Goal: Transaction & Acquisition: Book appointment/travel/reservation

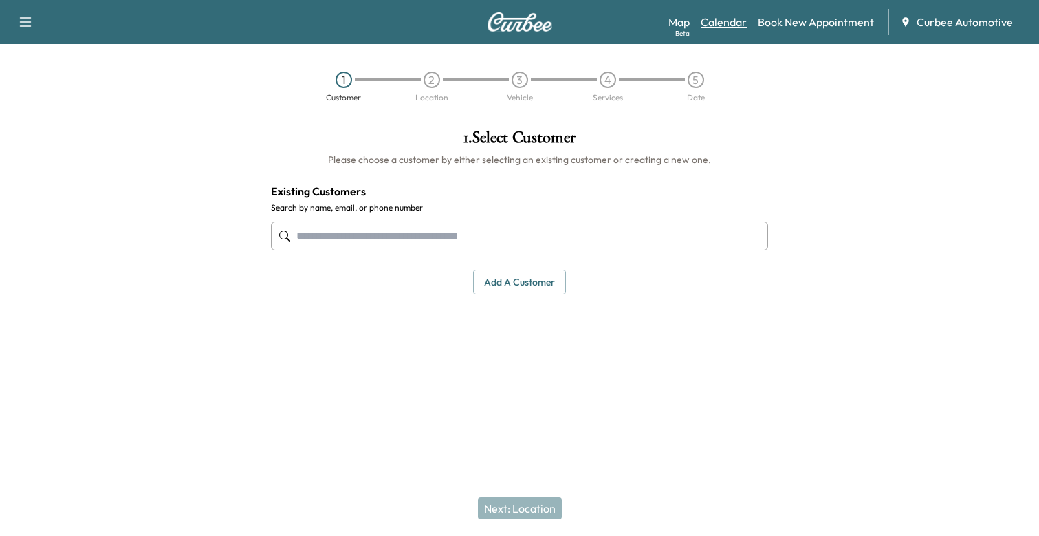
click at [716, 22] on link "Calendar" at bounding box center [724, 22] width 46 height 17
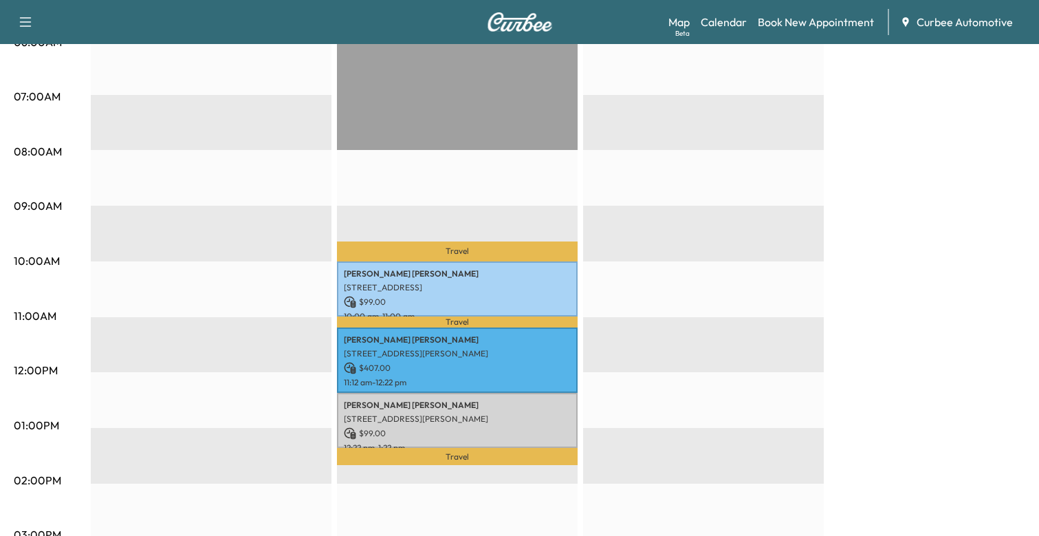
scroll to position [312, 0]
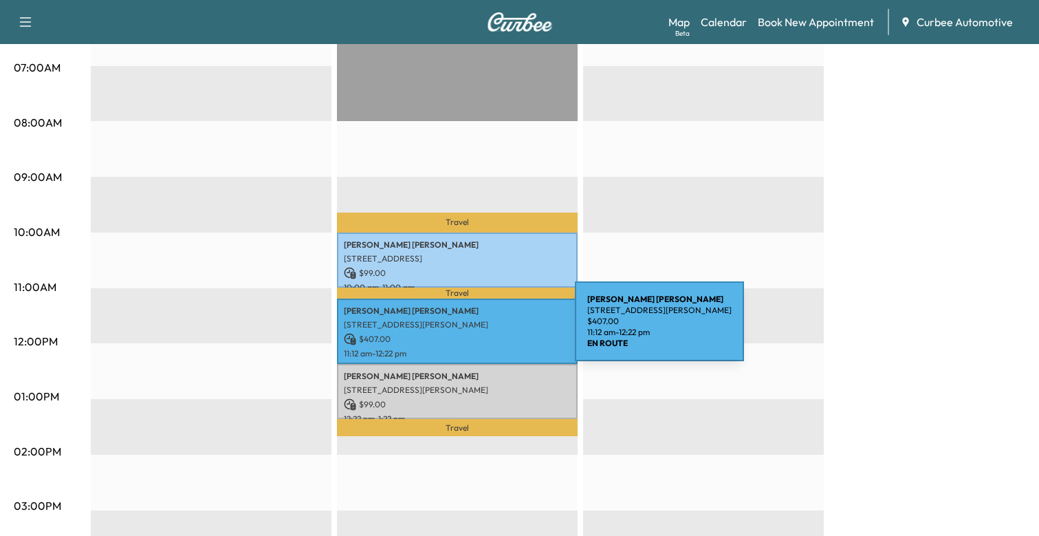
click at [472, 329] on p "[STREET_ADDRESS][PERSON_NAME]" at bounding box center [457, 324] width 227 height 11
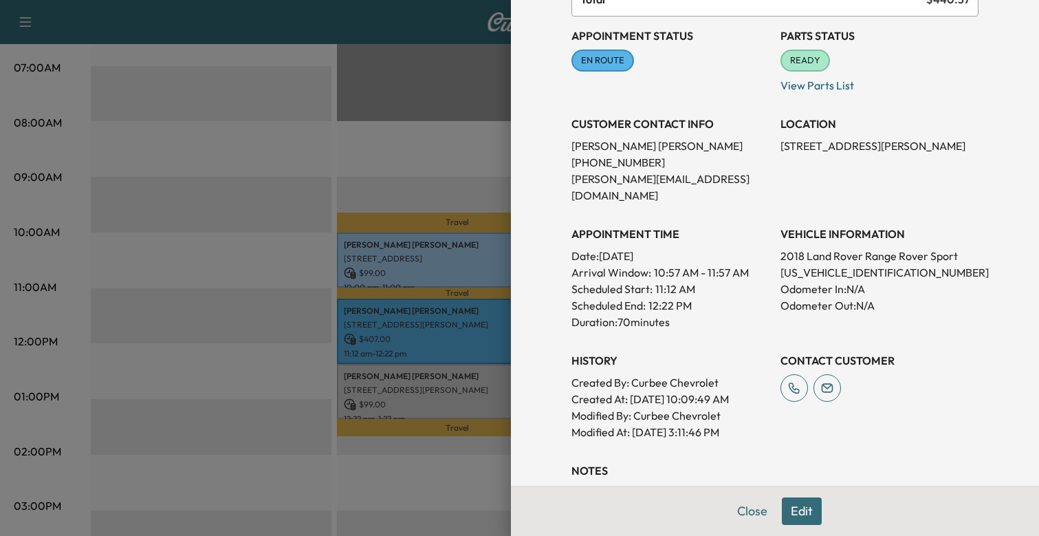
scroll to position [180, 0]
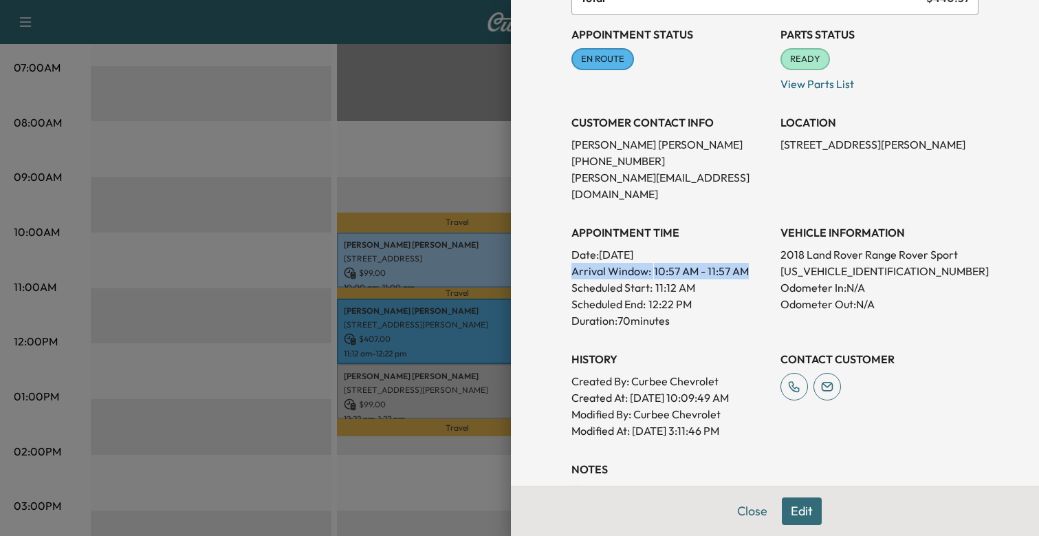
drag, startPoint x: 862, startPoint y: 53, endPoint x: 759, endPoint y: 251, distance: 223.0
click at [759, 251] on div "Appointment Details Services HDLIGHT - Headlight Bulb Replacement $ 99.00 12VBA…" at bounding box center [775, 198] width 440 height 756
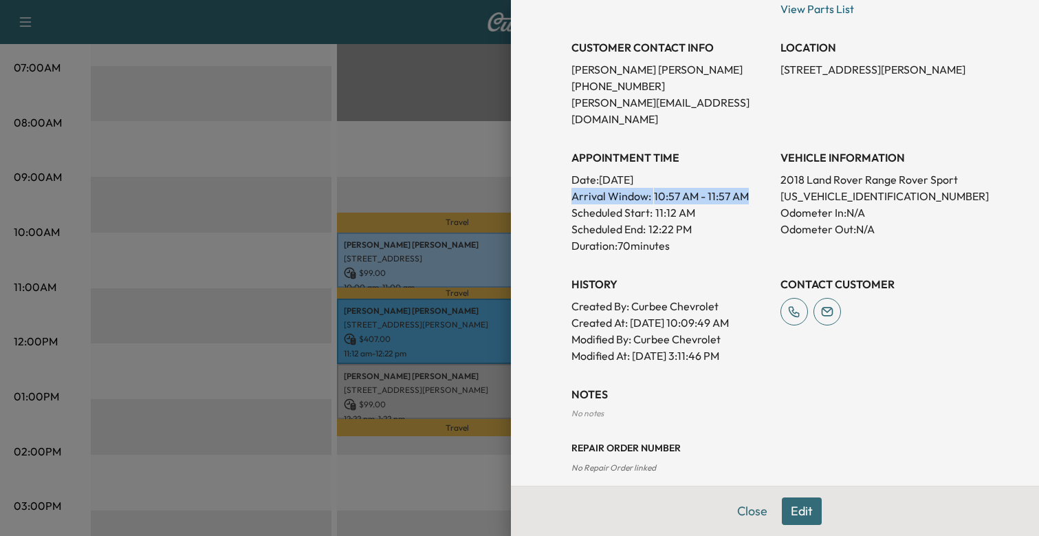
scroll to position [254, 0]
click at [577, 463] on span "No Repair Order linked" at bounding box center [614, 468] width 85 height 10
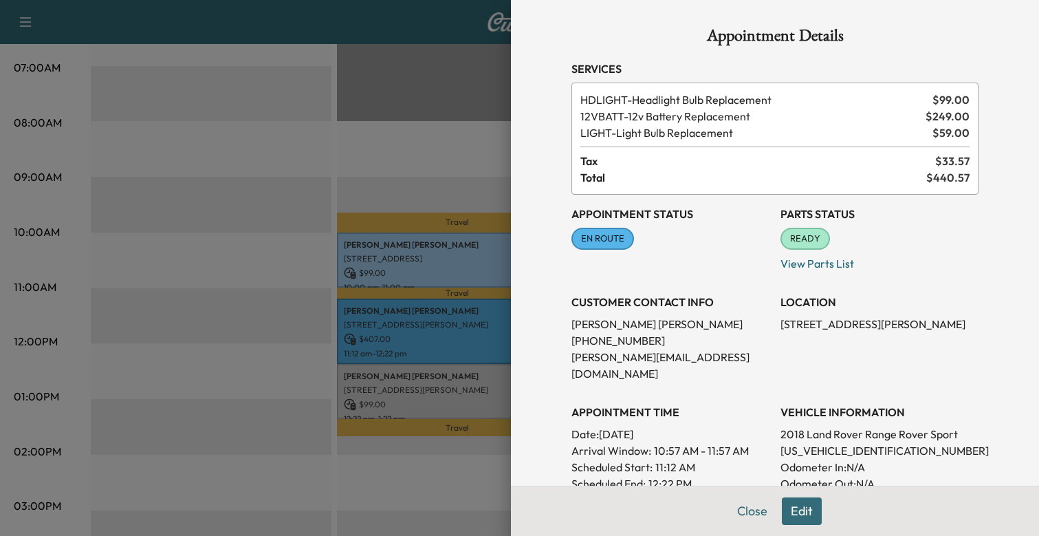
scroll to position [0, 0]
click at [806, 509] on button "Edit" at bounding box center [802, 511] width 40 height 28
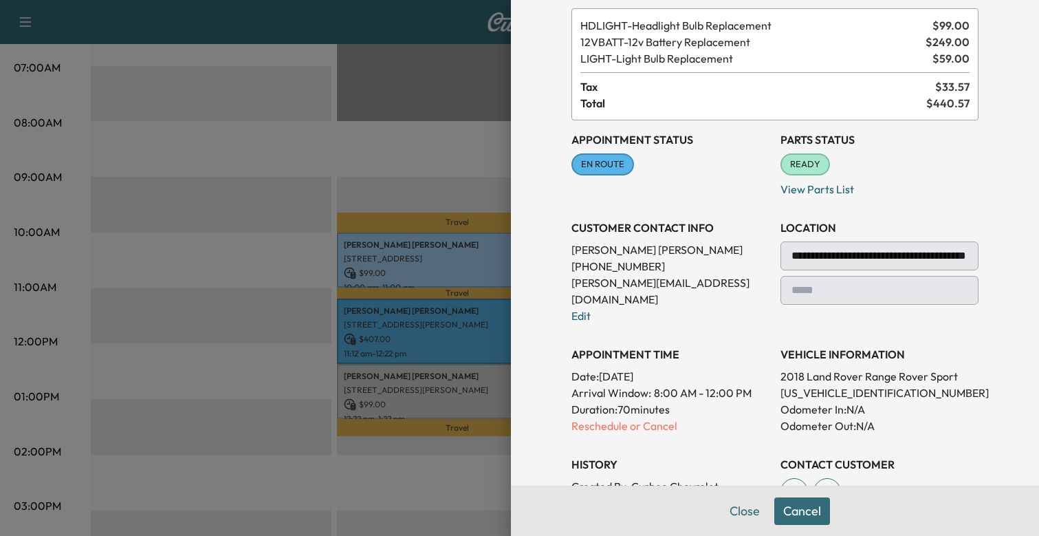
scroll to position [76, 0]
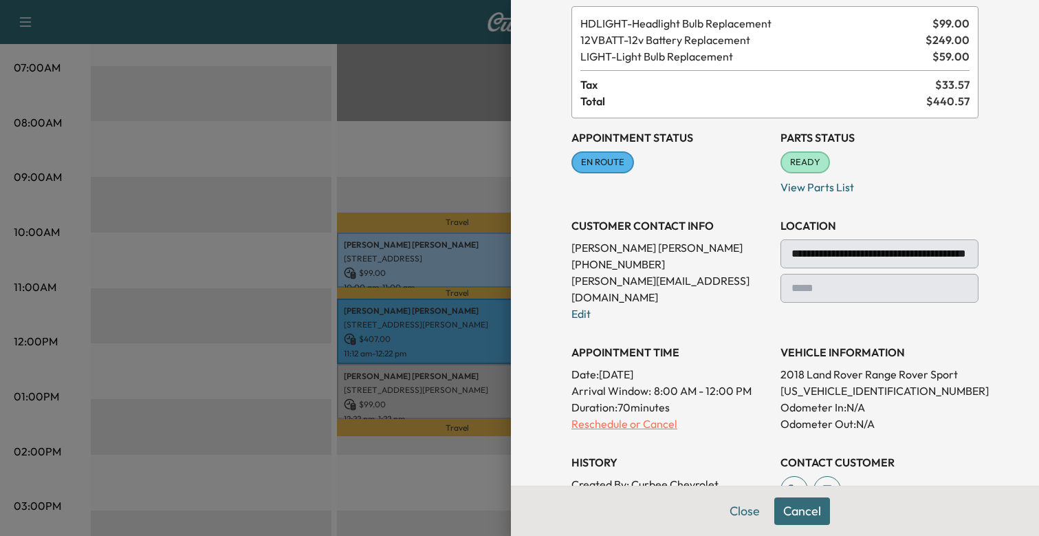
click at [610, 415] on p "Reschedule or Cancel" at bounding box center [671, 423] width 198 height 17
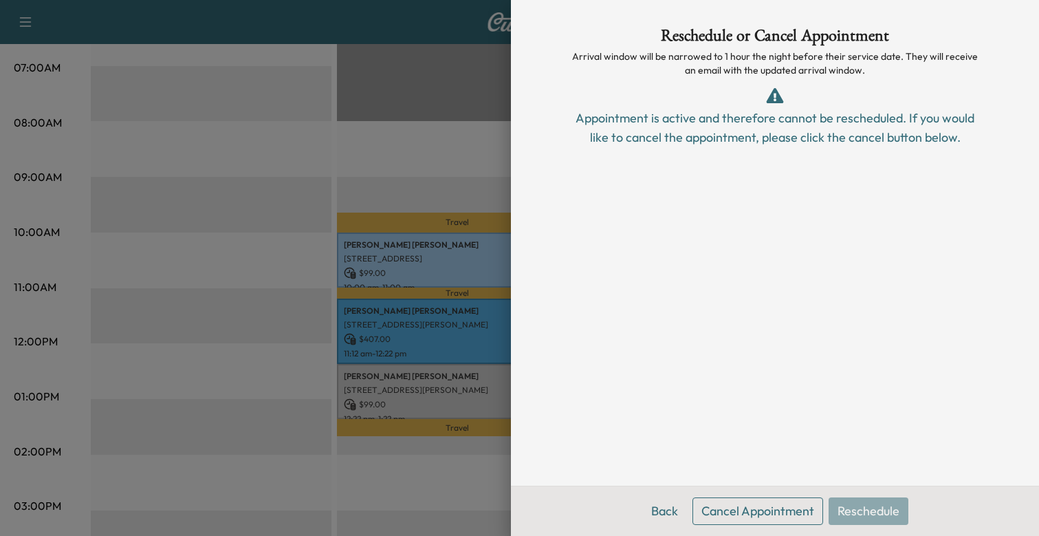
scroll to position [0, 0]
click at [669, 508] on button "Back" at bounding box center [664, 511] width 45 height 28
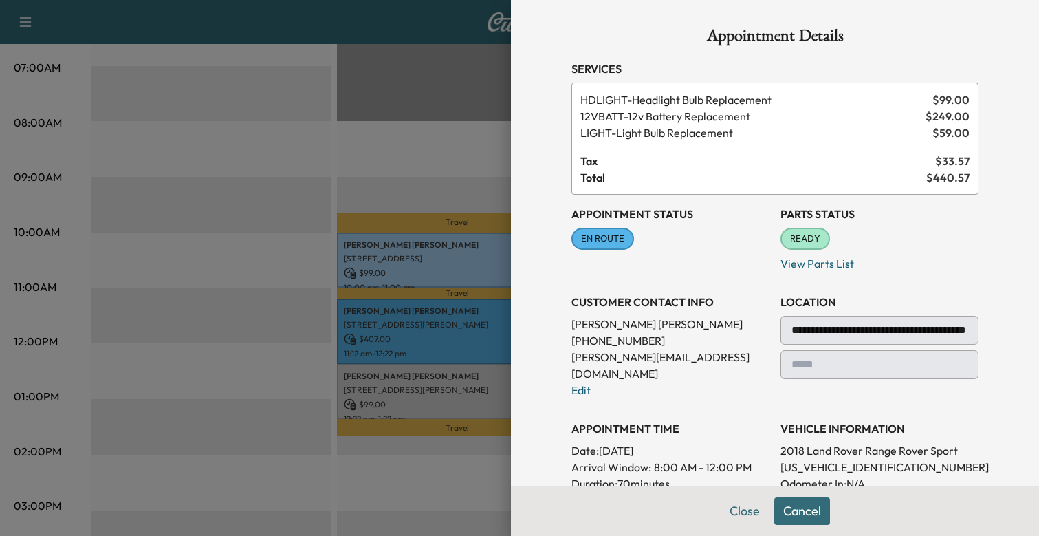
click at [508, 98] on div at bounding box center [519, 268] width 1039 height 536
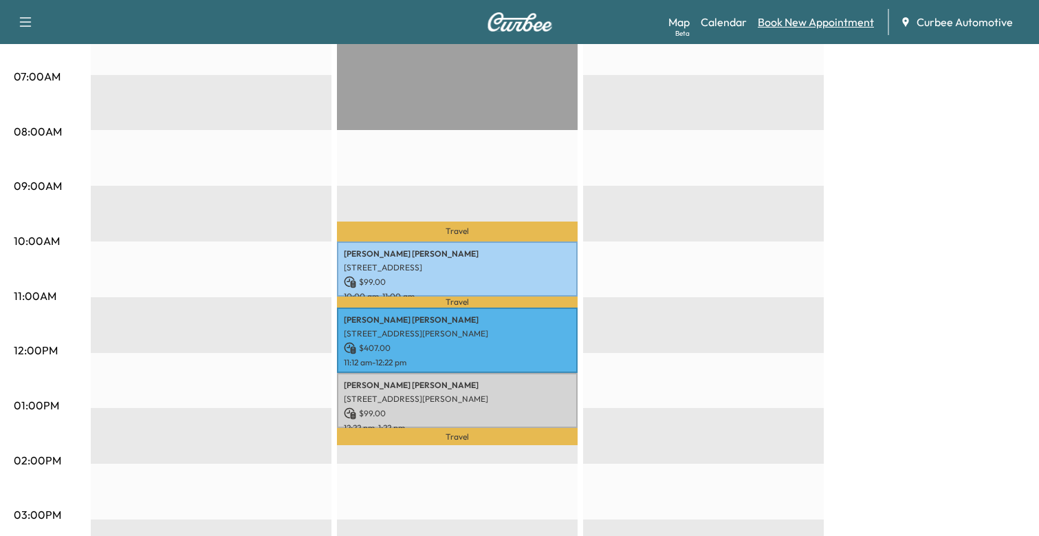
click at [787, 21] on link "Book New Appointment" at bounding box center [816, 22] width 116 height 17
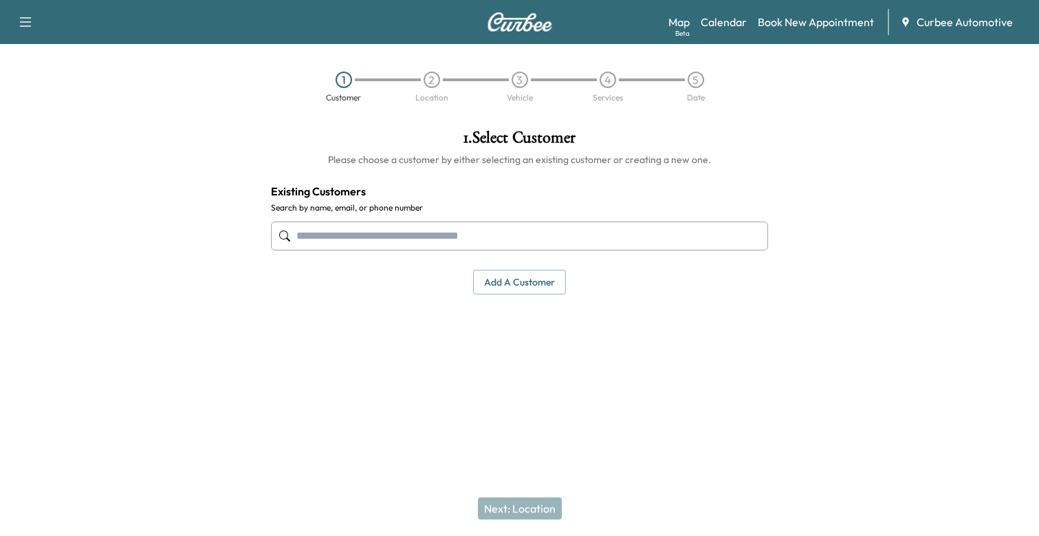
drag, startPoint x: 417, startPoint y: 37, endPoint x: 415, endPoint y: 113, distance: 75.7
click at [415, 221] on input "text" at bounding box center [520, 235] width 498 height 29
type input "******"
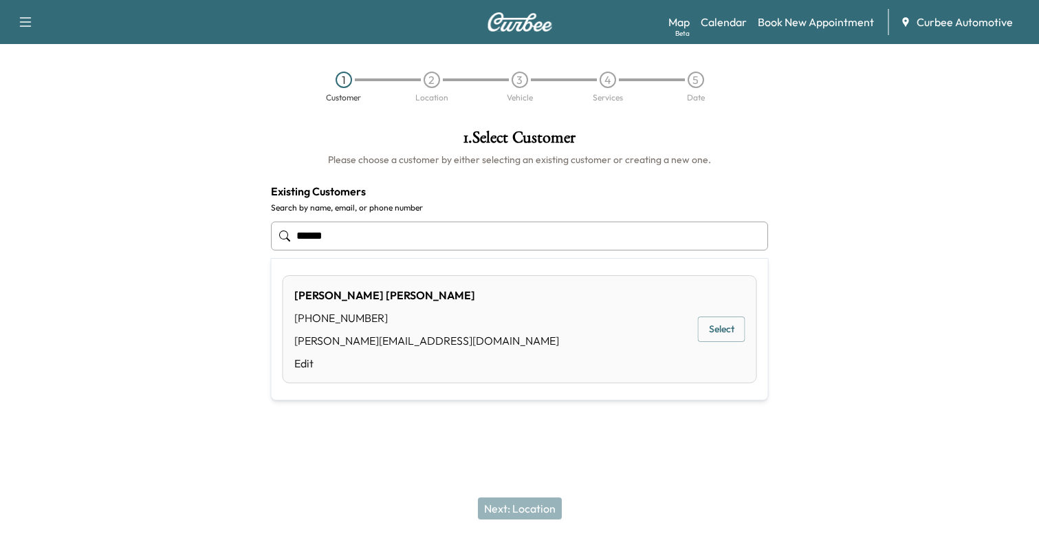
drag, startPoint x: 364, startPoint y: 120, endPoint x: 275, endPoint y: 118, distance: 88.7
click at [275, 221] on input "******" at bounding box center [520, 235] width 498 height 29
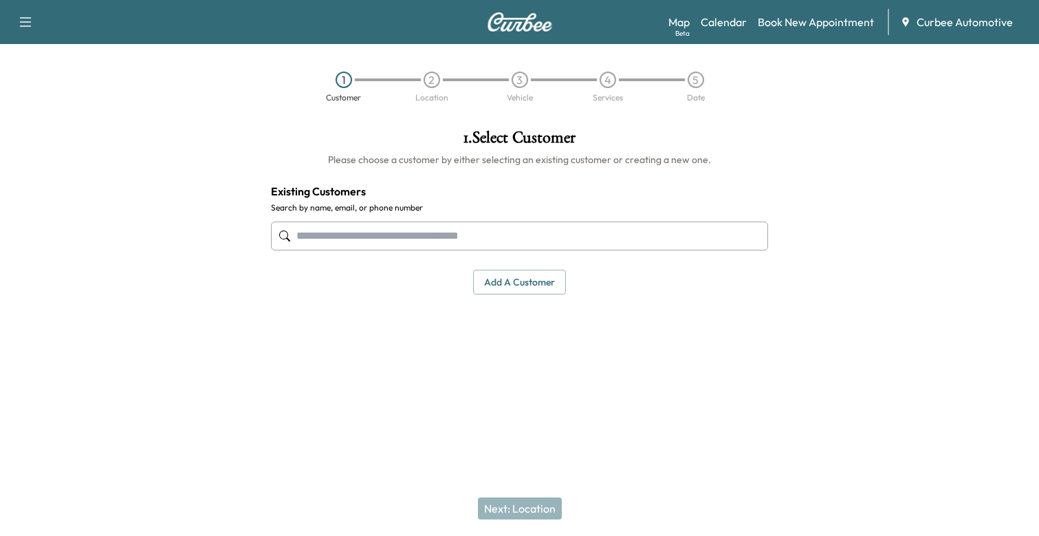
click at [523, 270] on button "Add a customer" at bounding box center [519, 282] width 93 height 25
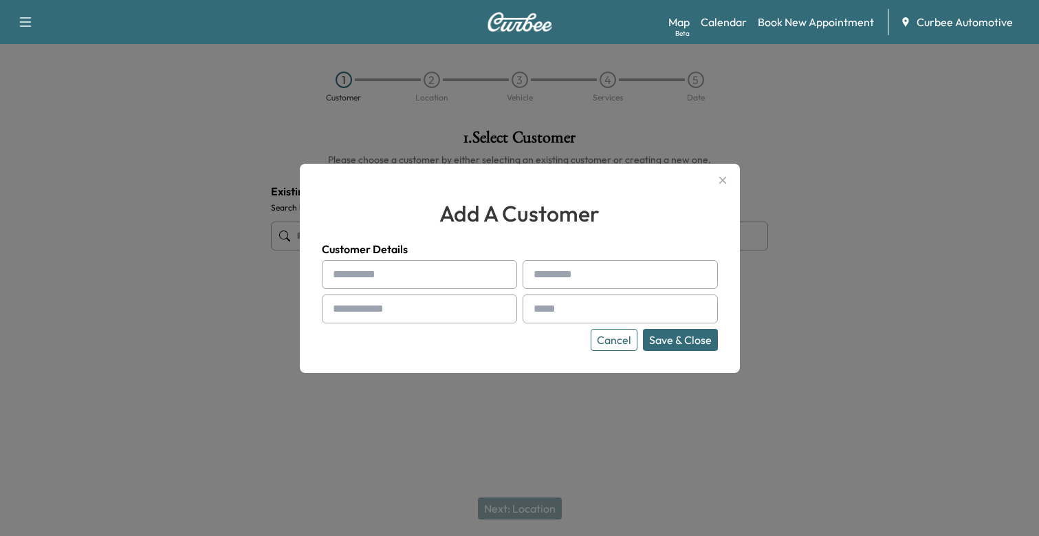
click at [625, 336] on button "Cancel" at bounding box center [614, 340] width 47 height 22
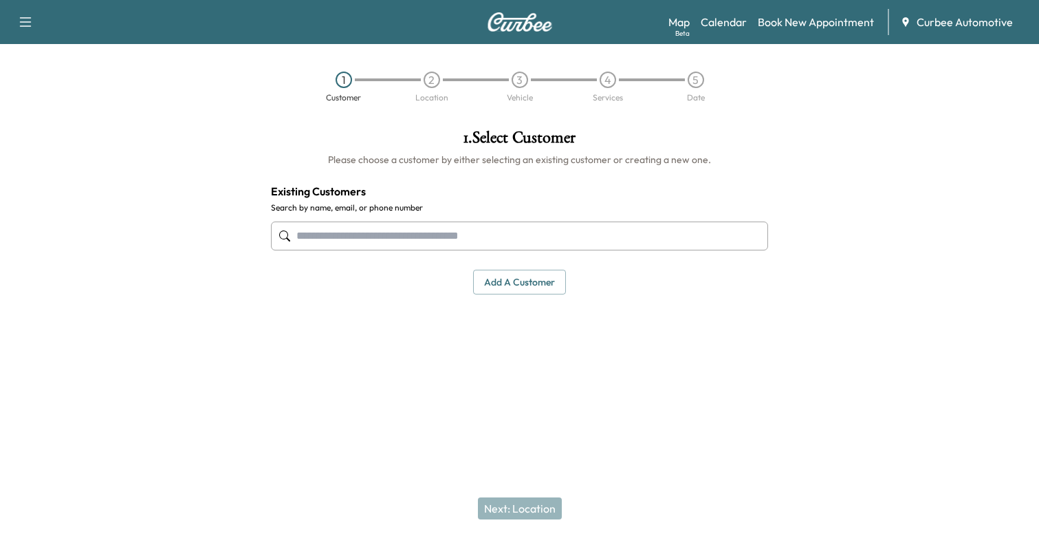
click at [501, 184] on div "1 . Select Customer Please choose a customer by either selecting an existing cu…" at bounding box center [520, 211] width 520 height 187
click at [434, 221] on input "text" at bounding box center [520, 235] width 498 height 29
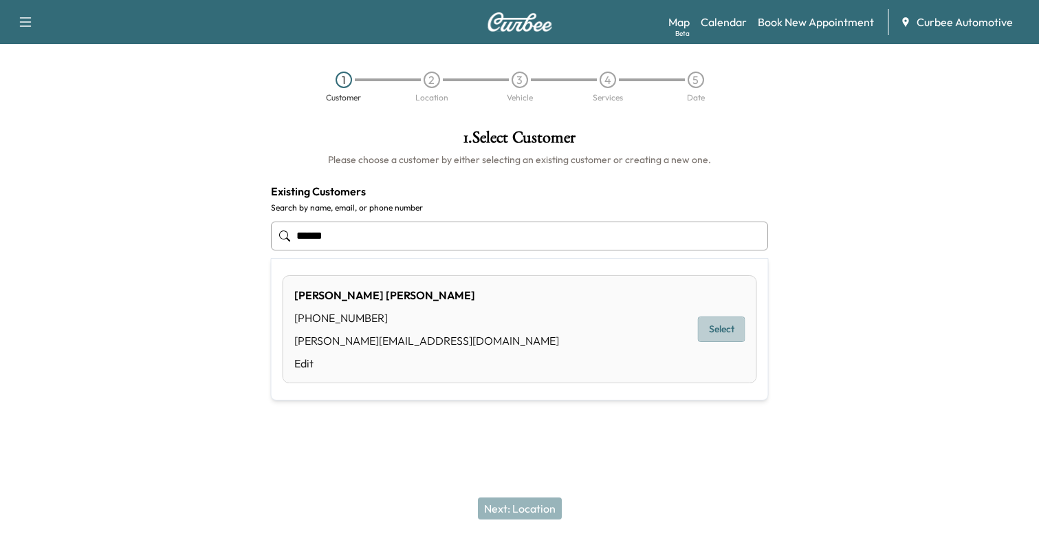
click at [733, 316] on button "Select" at bounding box center [721, 328] width 47 height 25
type input "**********"
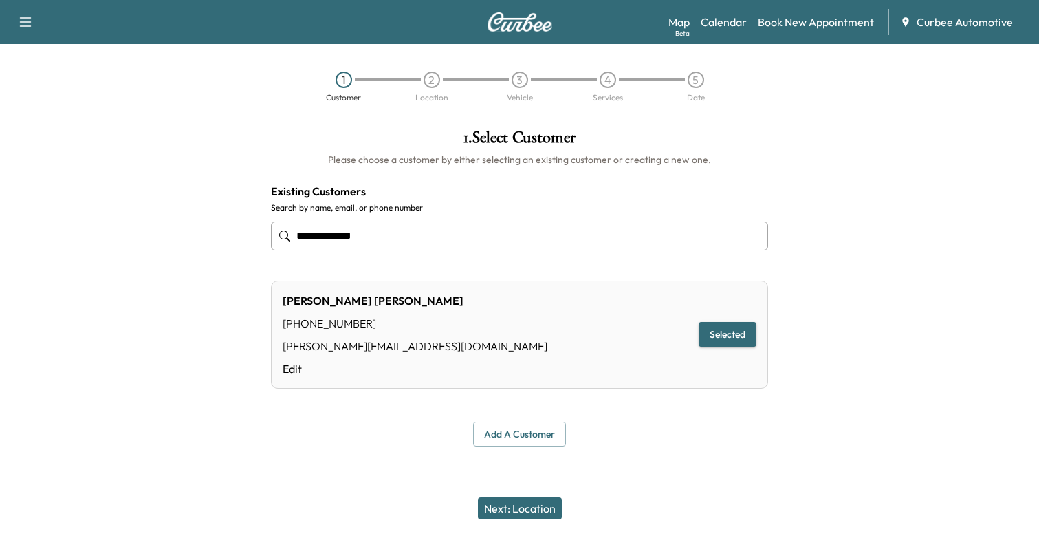
click at [510, 506] on button "Next: Location" at bounding box center [520, 508] width 84 height 22
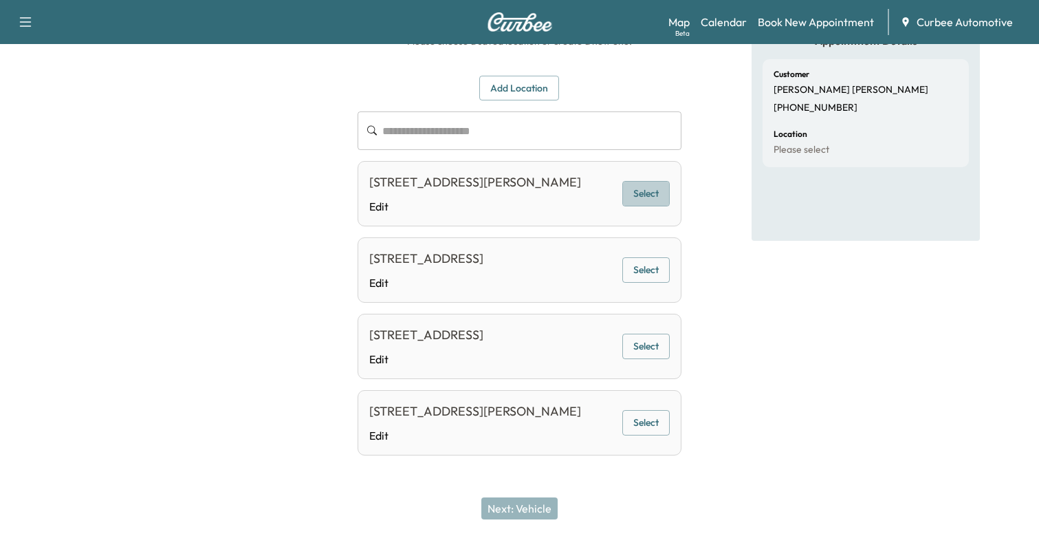
click at [652, 197] on button "Select" at bounding box center [645, 193] width 47 height 25
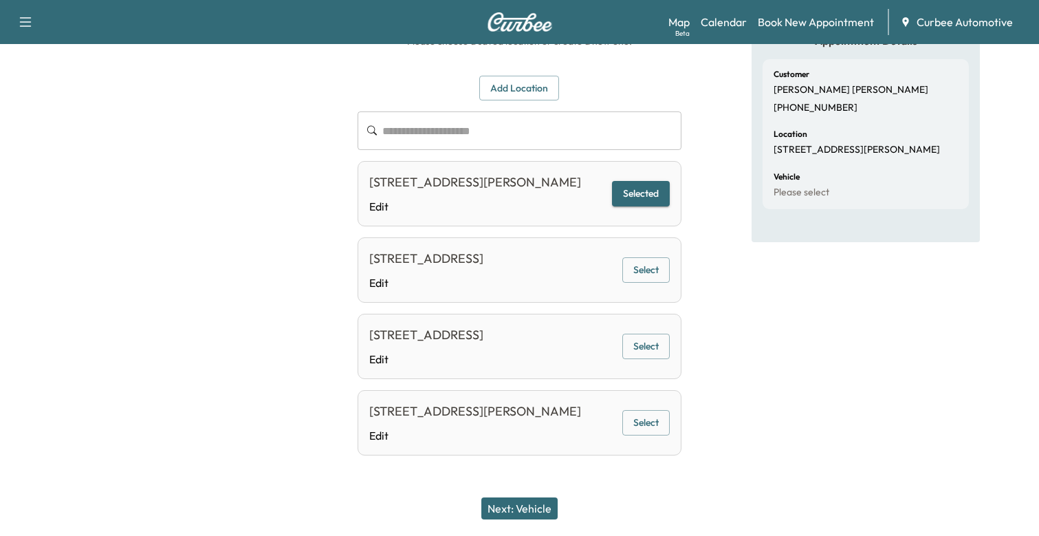
click at [509, 511] on button "Next: Vehicle" at bounding box center [519, 508] width 76 height 22
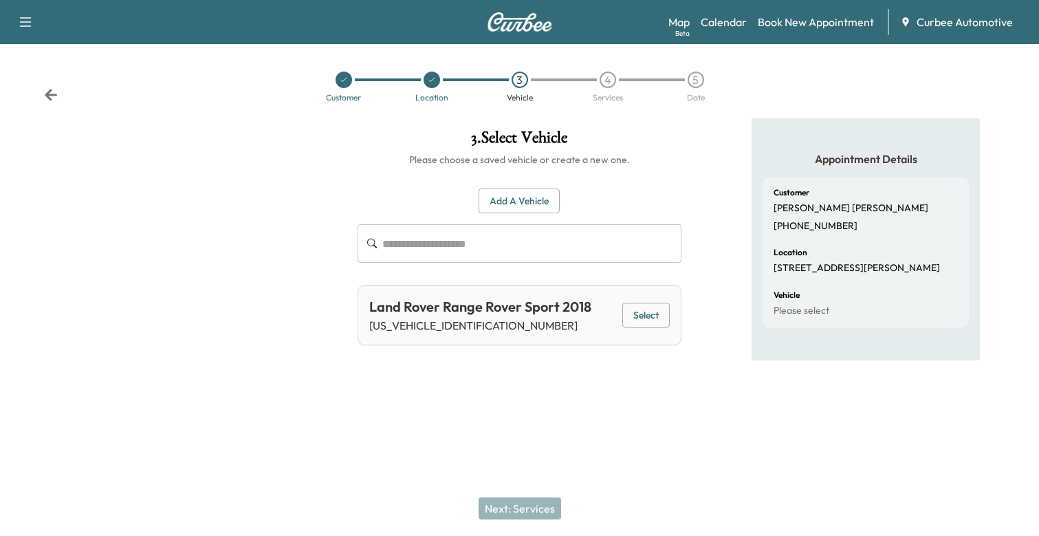
click at [626, 303] on button "Select" at bounding box center [645, 315] width 47 height 25
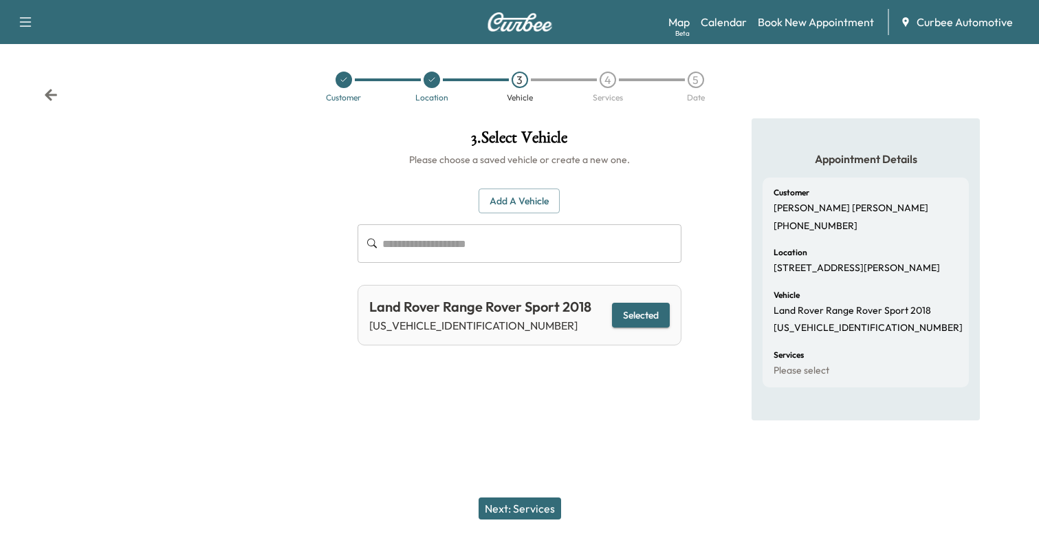
click at [521, 507] on button "Next: Services" at bounding box center [520, 508] width 83 height 22
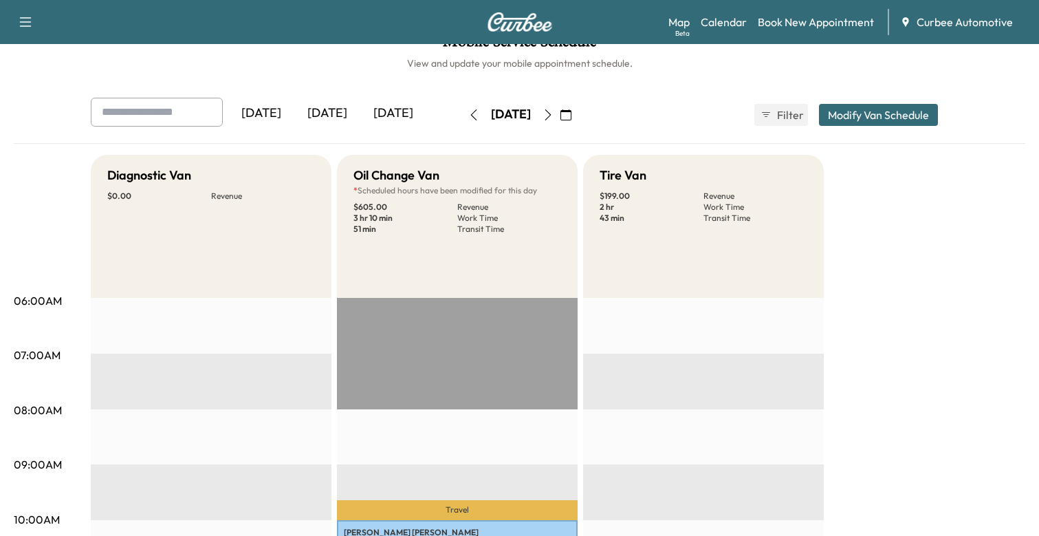
scroll to position [26, 0]
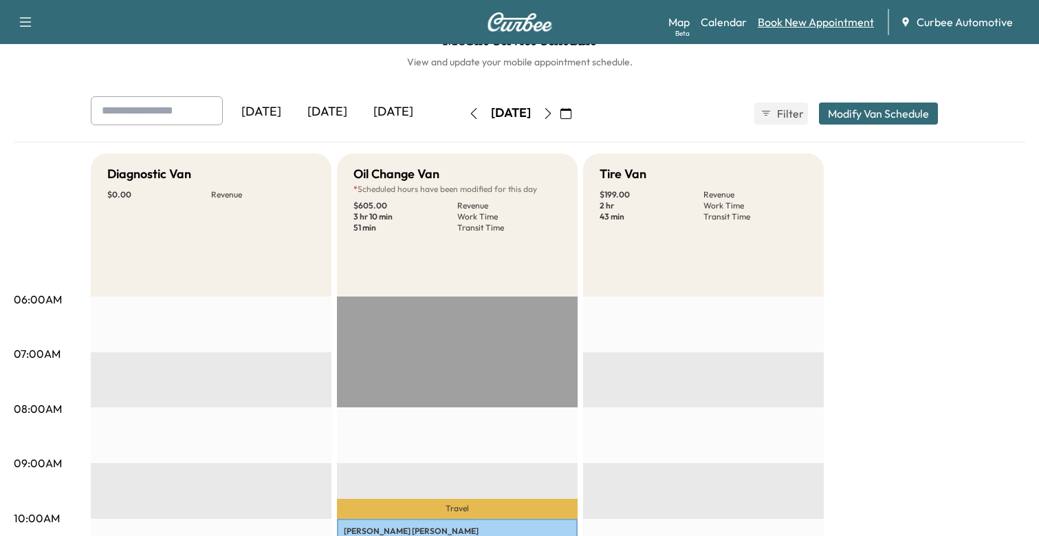
click at [790, 15] on link "Book New Appointment" at bounding box center [816, 22] width 116 height 17
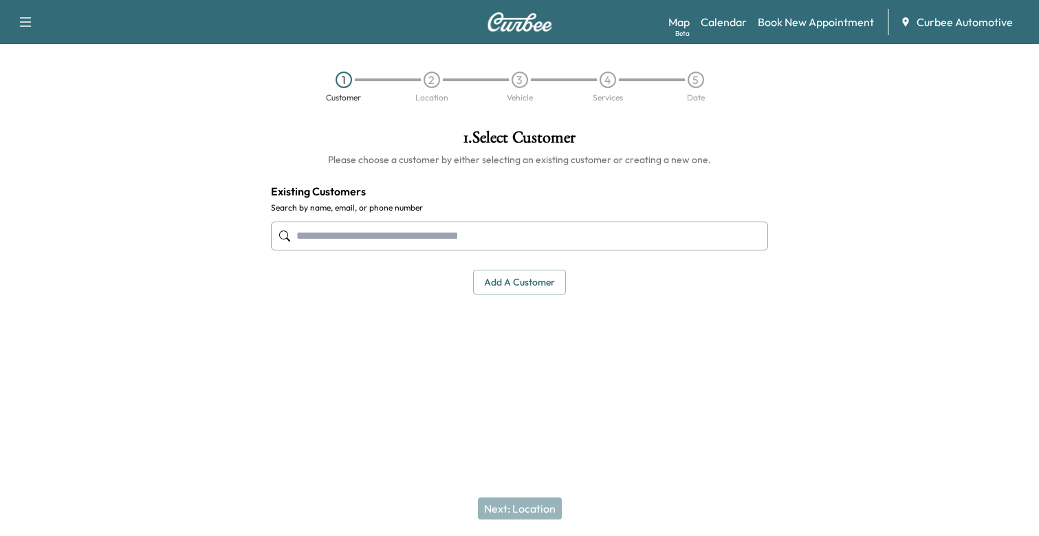
click at [431, 221] on input "text" at bounding box center [520, 235] width 498 height 29
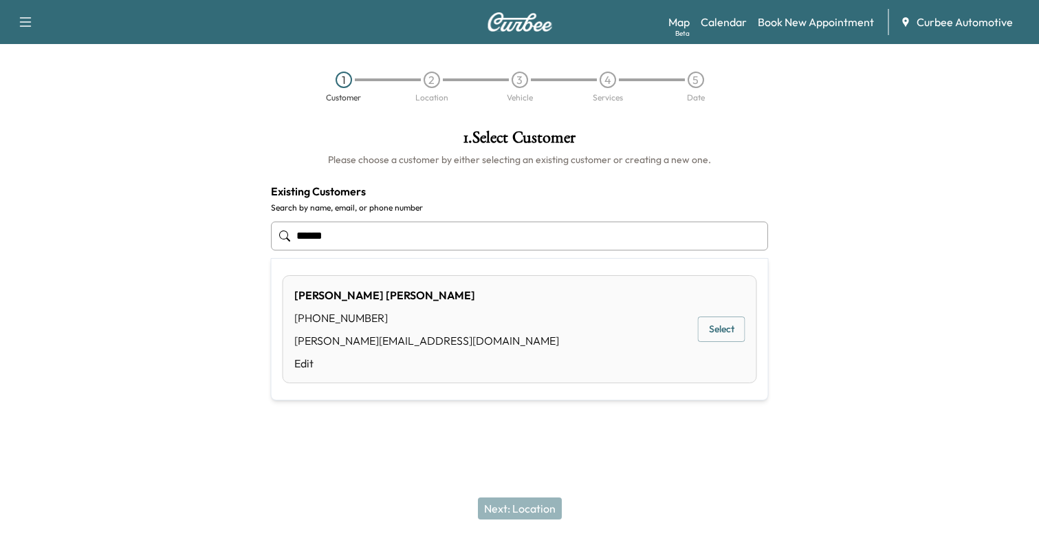
click at [711, 316] on button "Select" at bounding box center [721, 328] width 47 height 25
type input "**********"
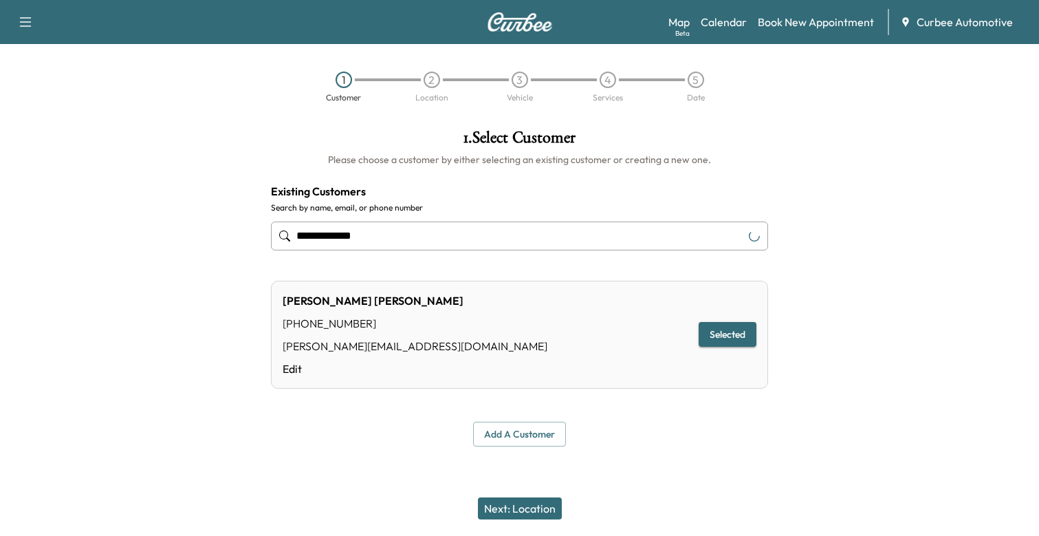
click at [522, 510] on button "Next: Location" at bounding box center [520, 508] width 84 height 22
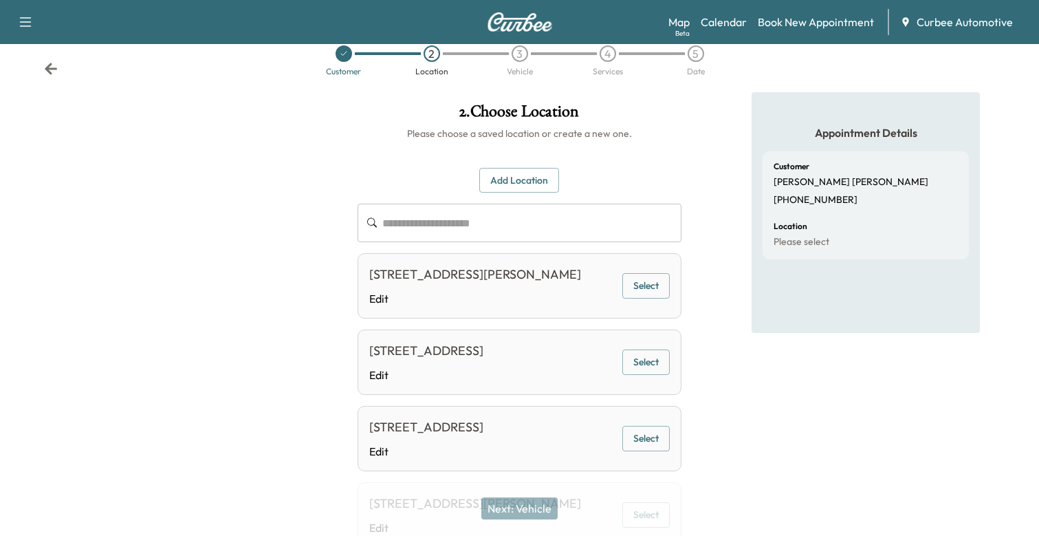
click at [521, 180] on button "Add Location" at bounding box center [519, 180] width 80 height 25
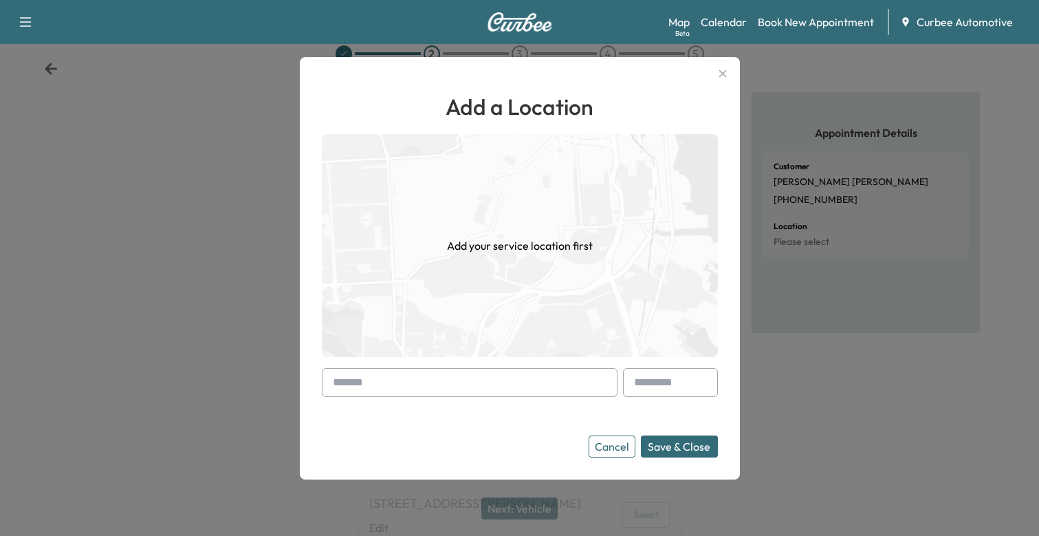
click at [426, 390] on input "text" at bounding box center [470, 382] width 296 height 29
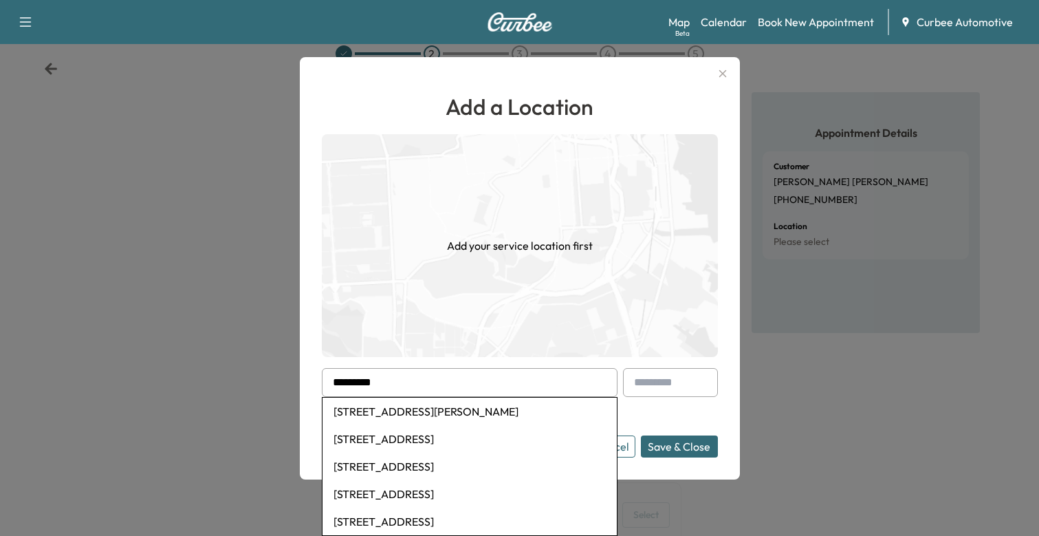
click at [438, 412] on li "[STREET_ADDRESS][PERSON_NAME]" at bounding box center [470, 412] width 294 height 28
type input "**********"
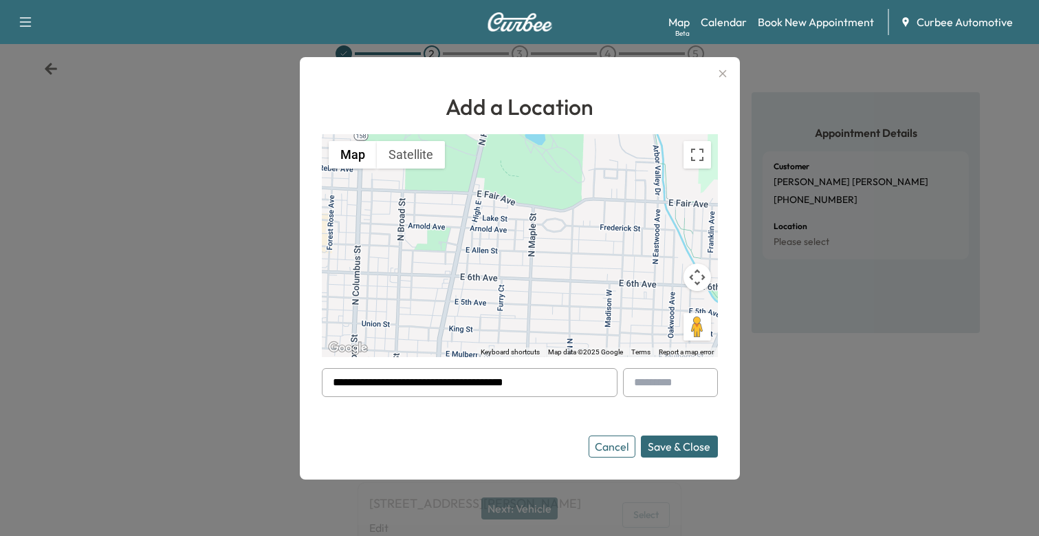
click at [671, 448] on button "Save & Close" at bounding box center [679, 446] width 77 height 22
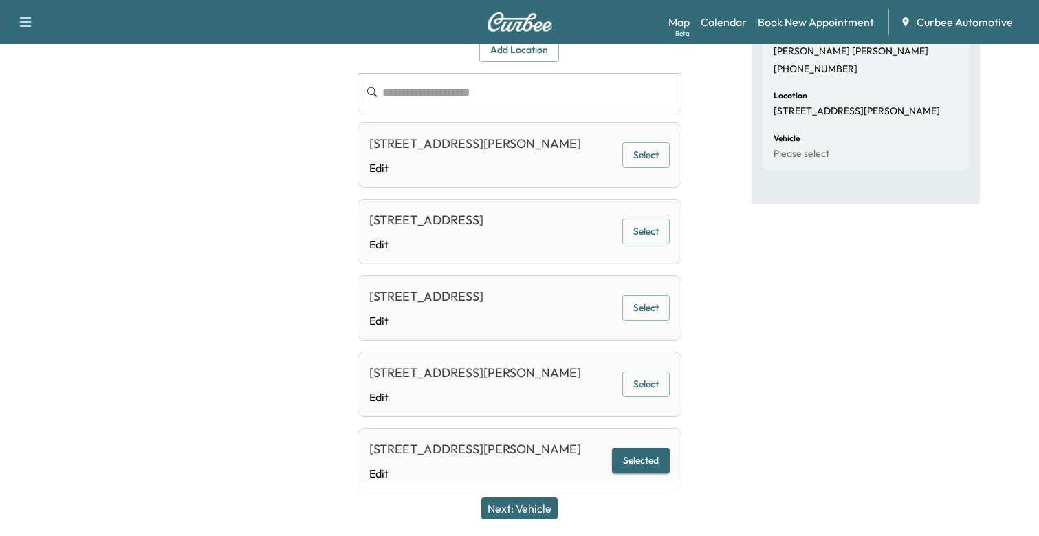
scroll to position [160, 0]
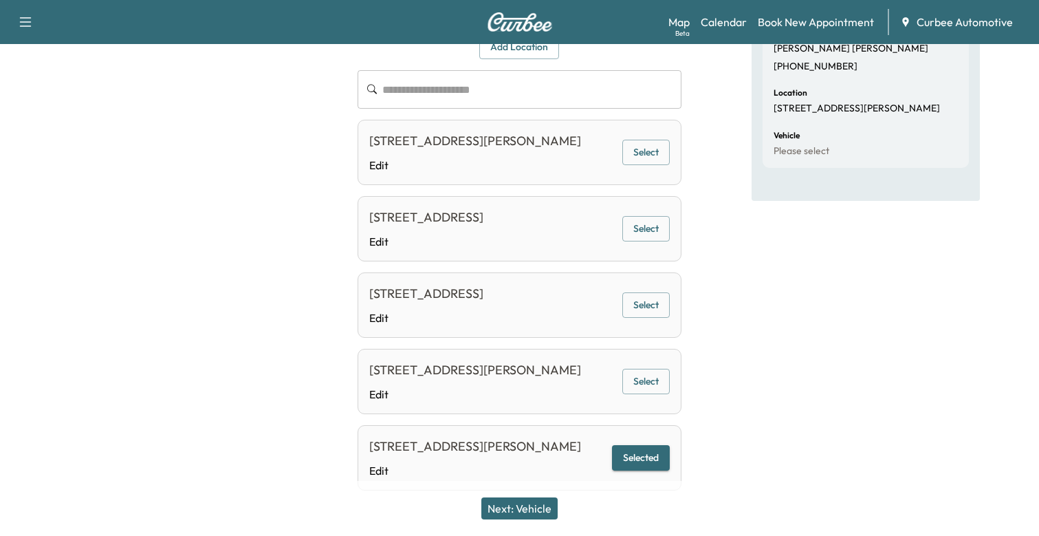
click at [640, 318] on button "Select" at bounding box center [645, 304] width 47 height 25
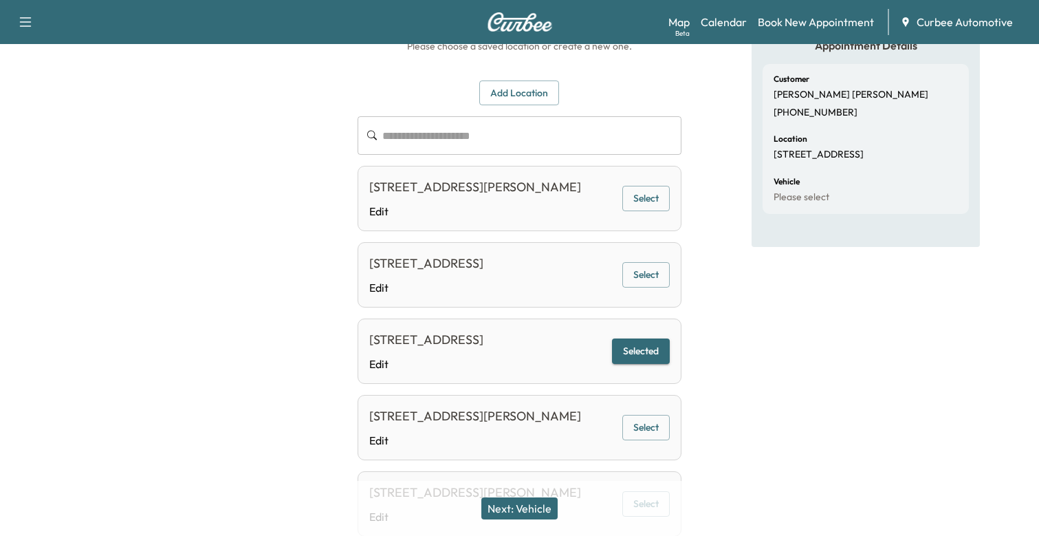
scroll to position [113, 0]
click at [528, 509] on button "Next: Vehicle" at bounding box center [519, 508] width 76 height 22
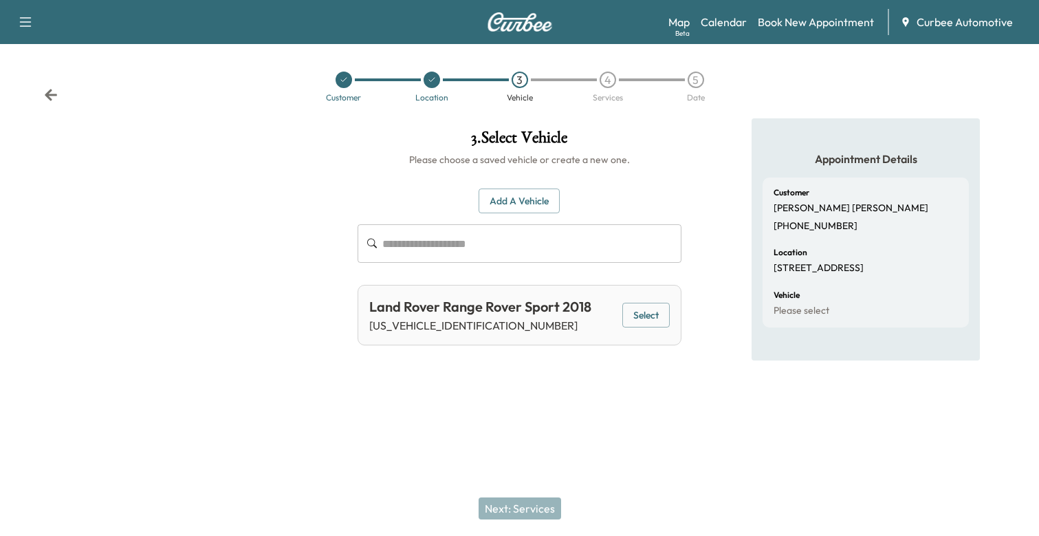
scroll to position [88, 0]
click at [537, 188] on button "Add a Vehicle" at bounding box center [519, 200] width 81 height 25
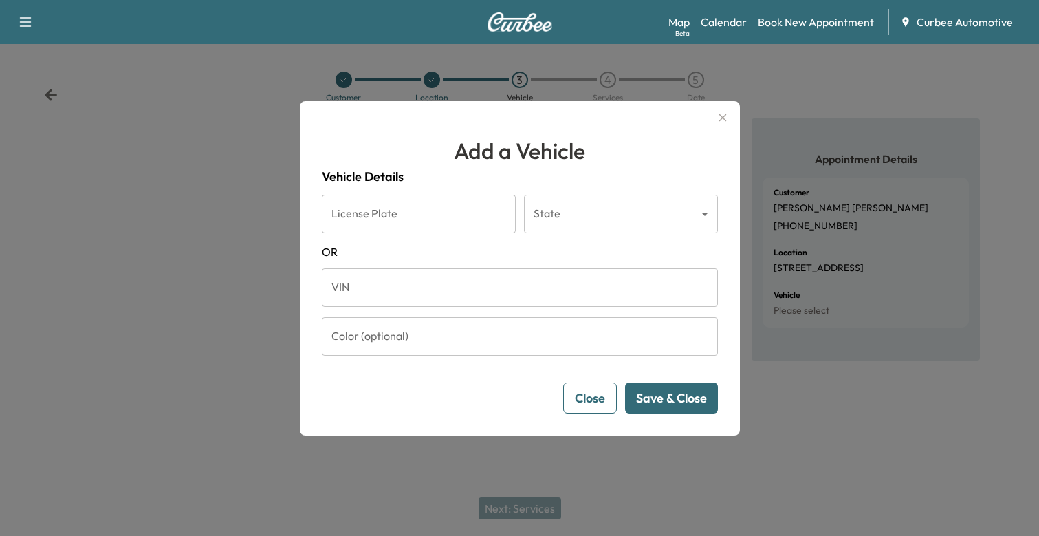
click at [419, 200] on input "License Plate" at bounding box center [419, 214] width 194 height 39
click at [423, 290] on input "VIN" at bounding box center [520, 287] width 396 height 39
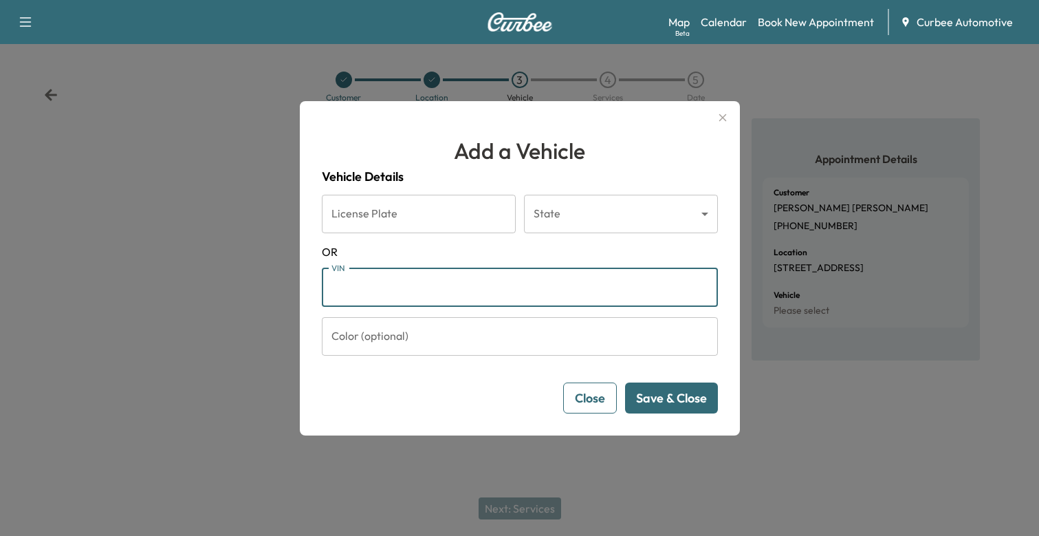
click at [379, 210] on input "License Plate" at bounding box center [419, 214] width 194 height 39
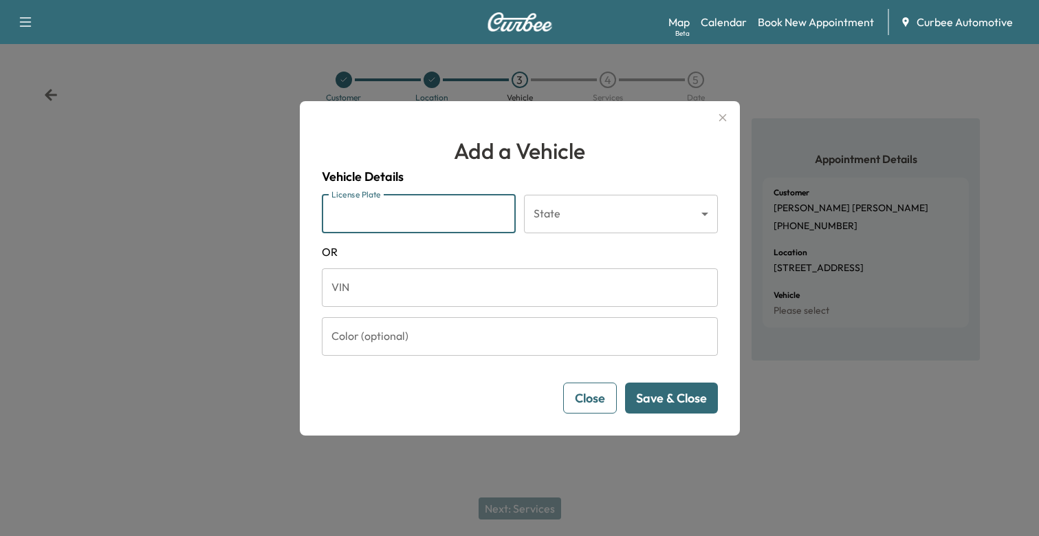
click at [725, 114] on icon "button" at bounding box center [723, 117] width 8 height 8
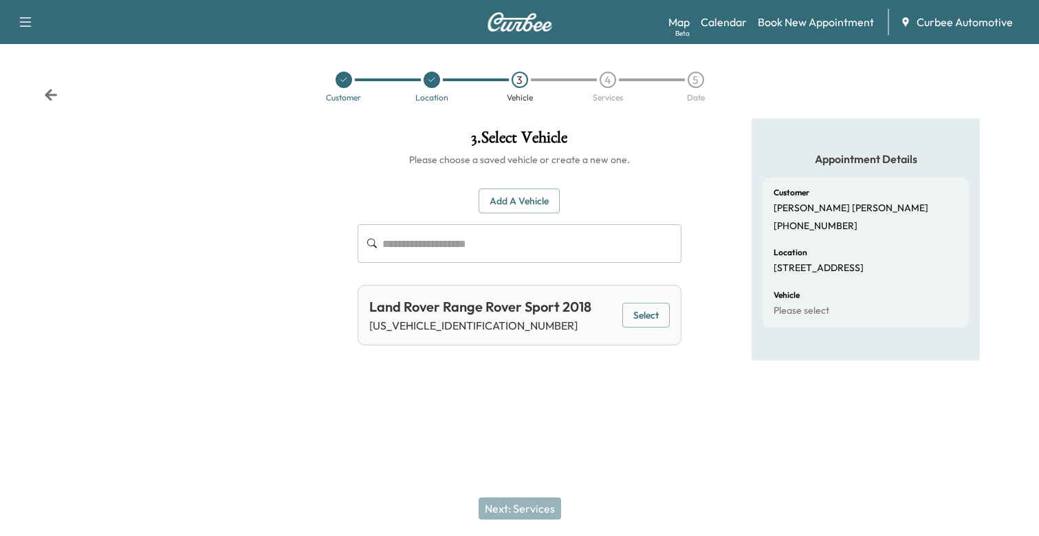
click at [651, 303] on button "Select" at bounding box center [645, 315] width 47 height 25
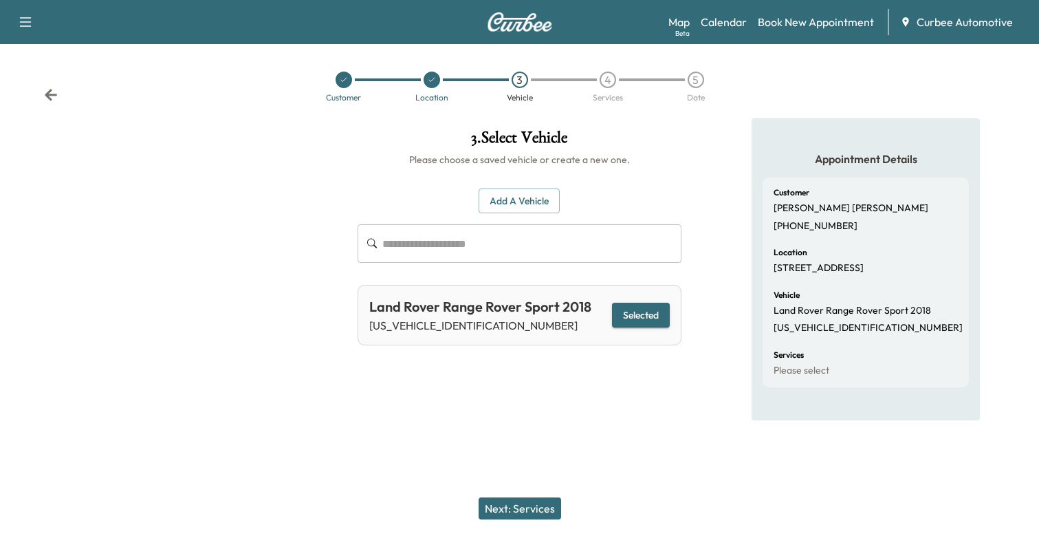
click at [519, 510] on button "Next: Services" at bounding box center [520, 508] width 83 height 22
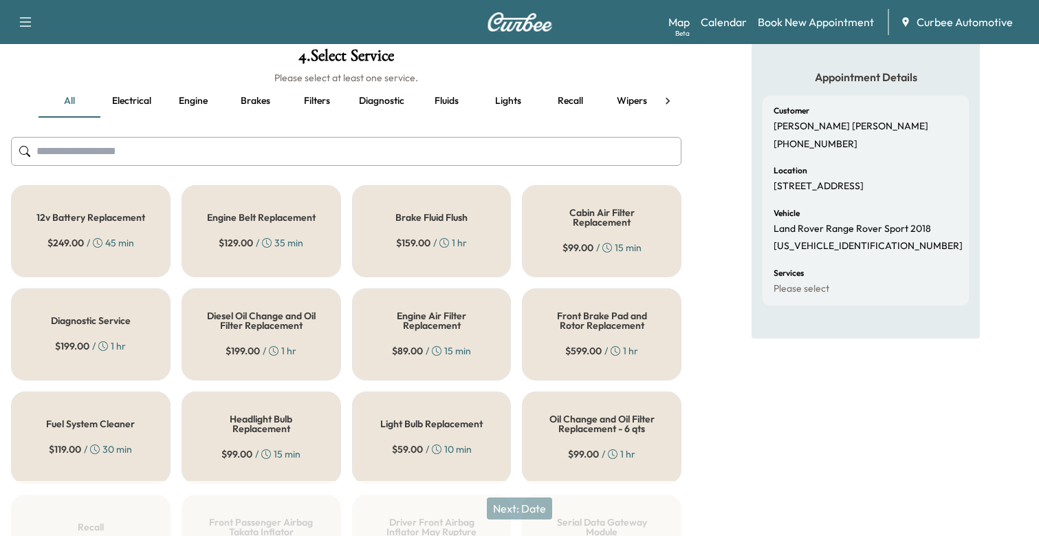
scroll to position [80, 0]
click at [446, 106] on button "Fluids" at bounding box center [446, 102] width 62 height 33
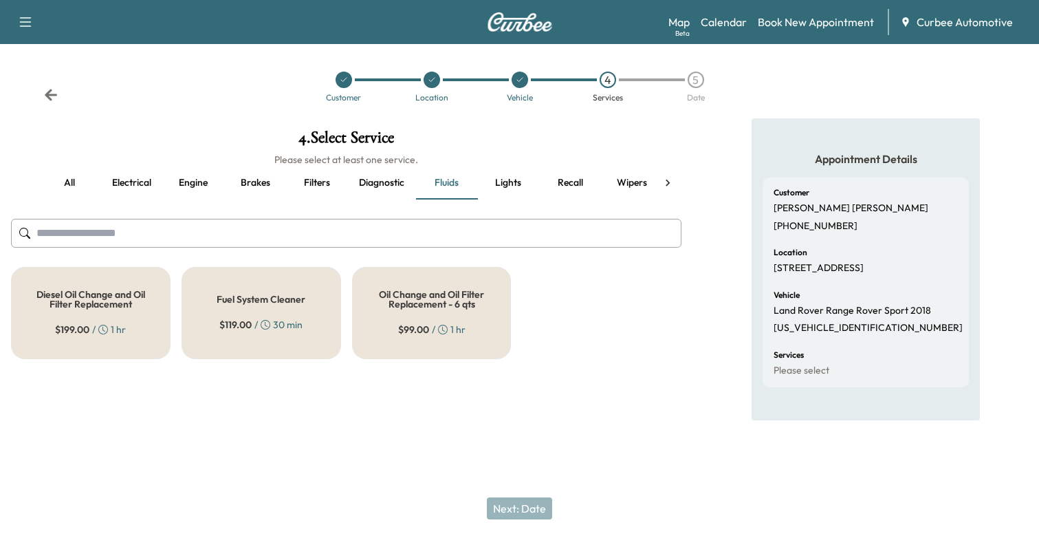
click at [70, 166] on button "all" at bounding box center [70, 182] width 62 height 33
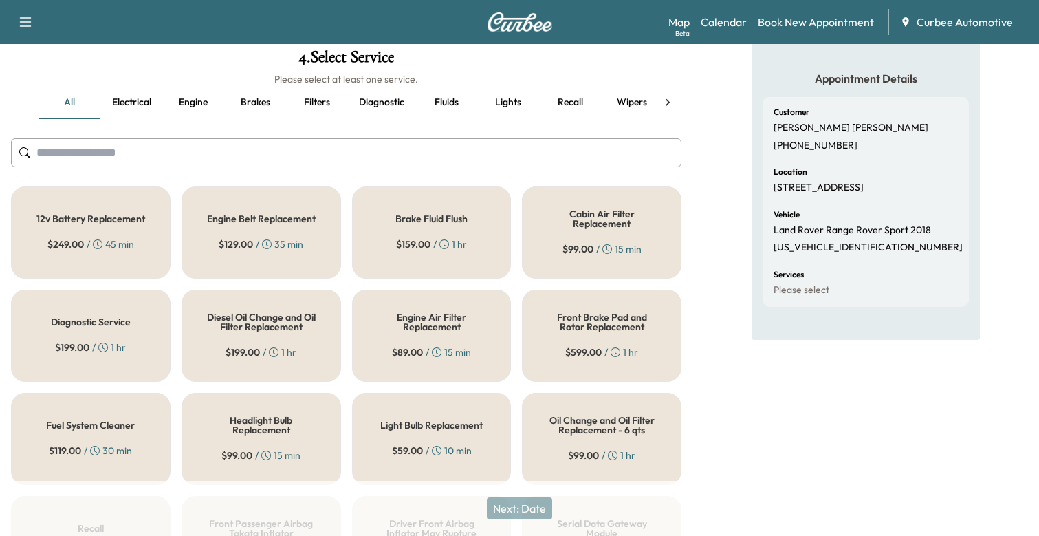
click at [100, 155] on input "text" at bounding box center [346, 152] width 671 height 29
click at [462, 95] on button "Fluids" at bounding box center [446, 102] width 62 height 33
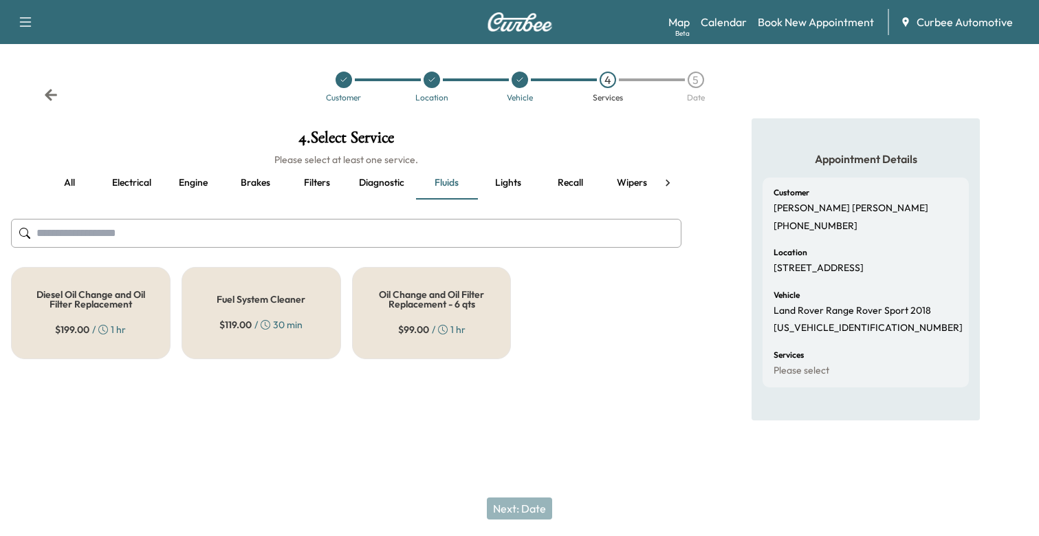
click at [477, 267] on div "Oil Change and Oil Filter Replacement - 6 qts $ 99.00 / 1 hr" at bounding box center [432, 313] width 160 height 92
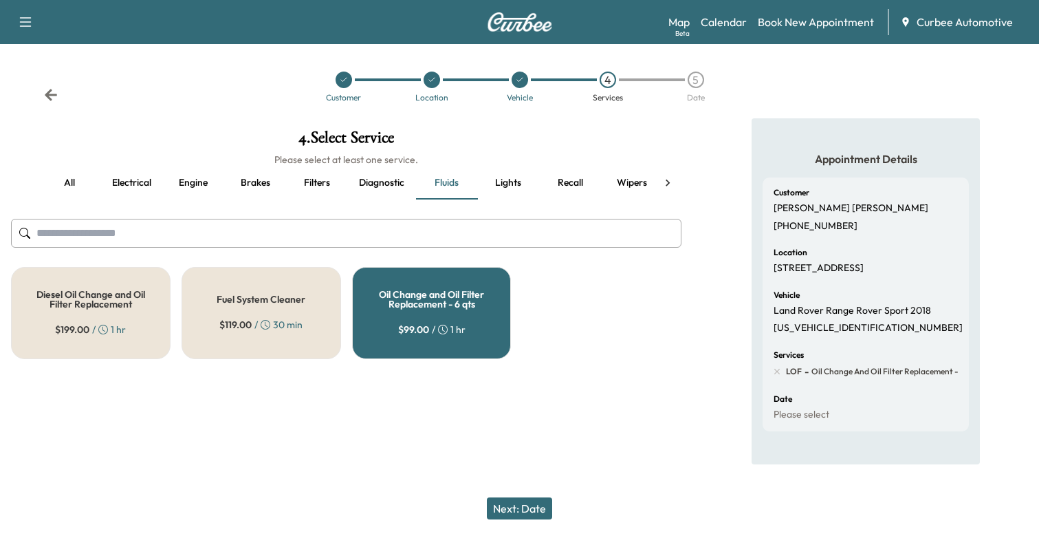
click at [293, 318] on div "$ 119.00 / 30 min" at bounding box center [260, 325] width 83 height 14
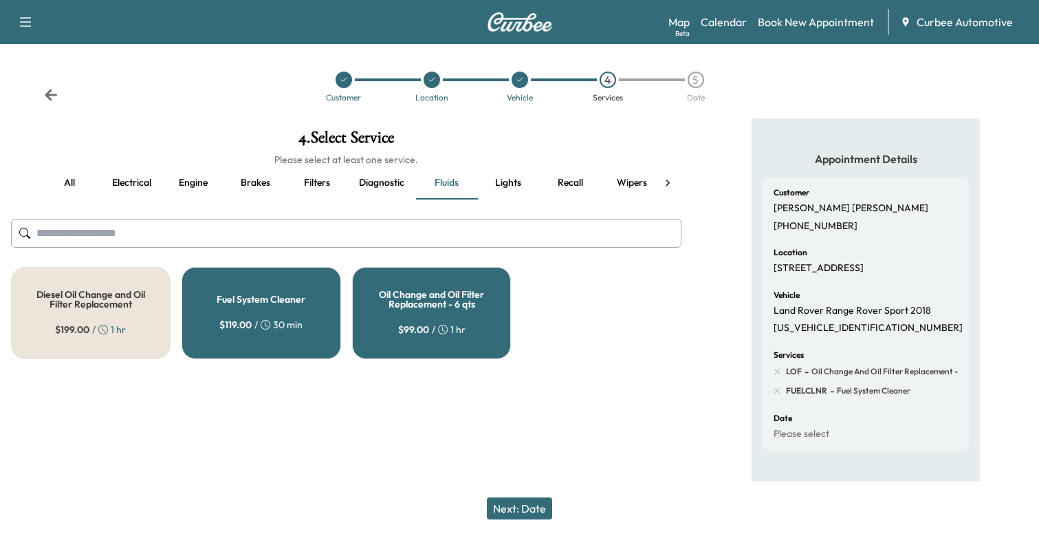
click at [136, 290] on h5 "Diesel Oil Change and Oil Filter Replacement" at bounding box center [91, 299] width 114 height 19
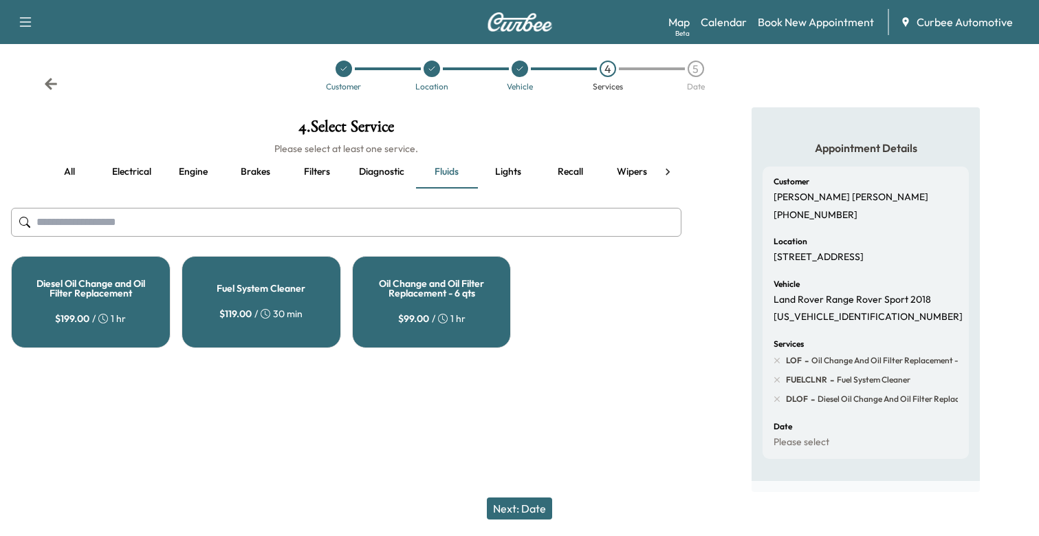
click at [238, 307] on span "$ 119.00" at bounding box center [235, 314] width 32 height 14
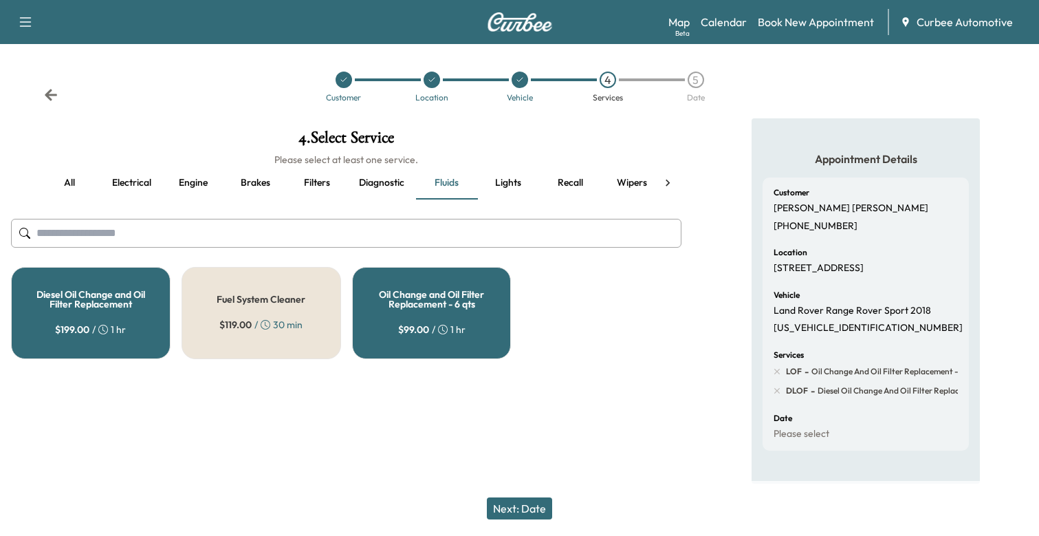
click at [402, 267] on div "Oil Change and Oil Filter Replacement - 6 qts $ 99.00 / 1 hr" at bounding box center [432, 313] width 160 height 92
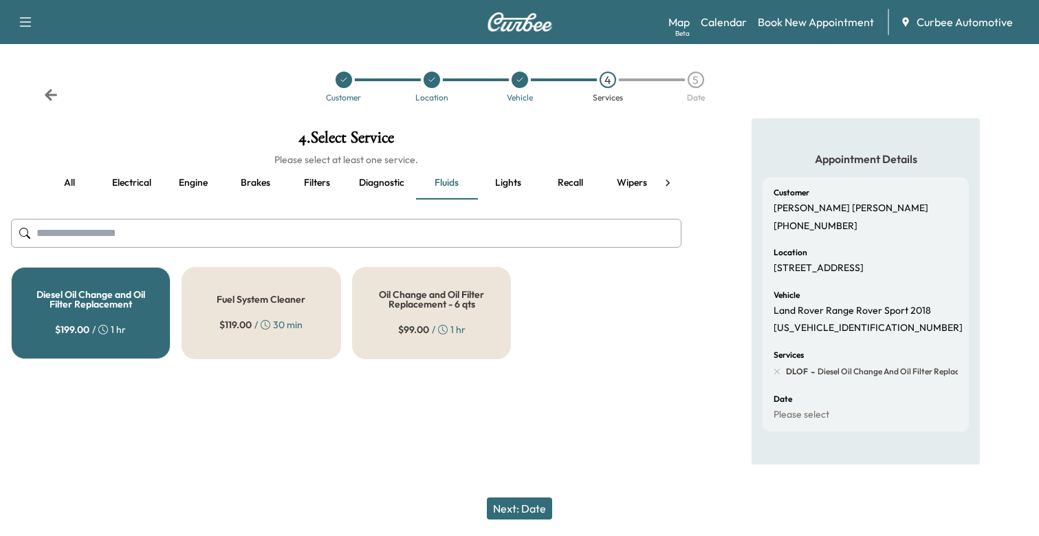
click at [517, 504] on button "Next: Date" at bounding box center [519, 508] width 65 height 22
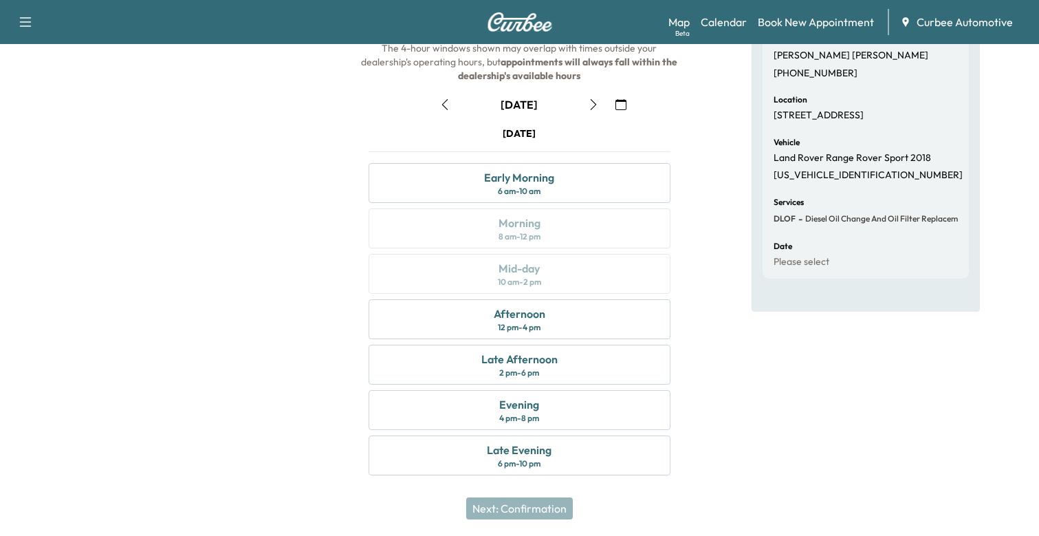
scroll to position [152, 0]
click at [541, 336] on div "Afternoon 12 pm - 4 pm" at bounding box center [520, 320] width 303 height 40
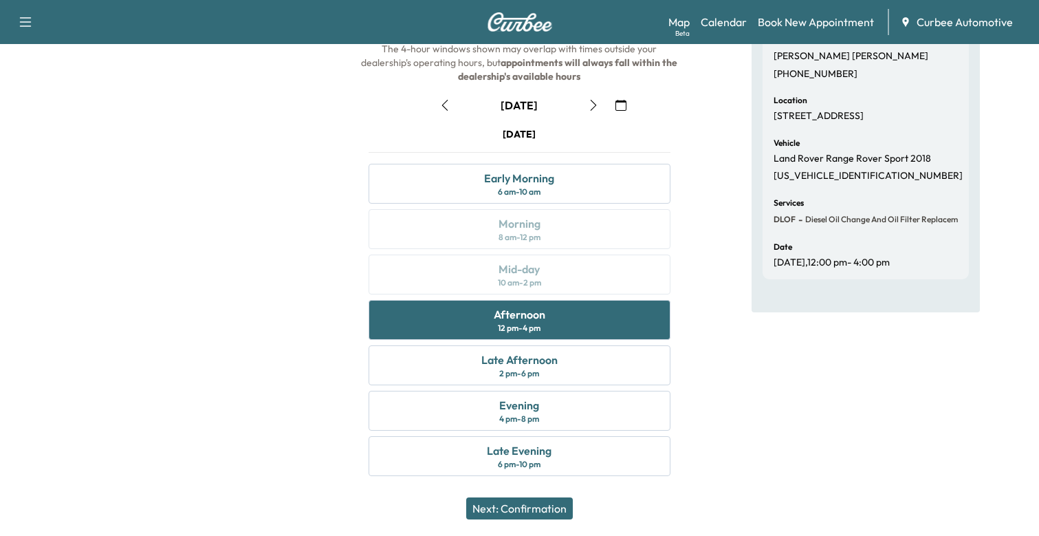
click at [533, 508] on button "Next: Confirmation" at bounding box center [519, 508] width 107 height 22
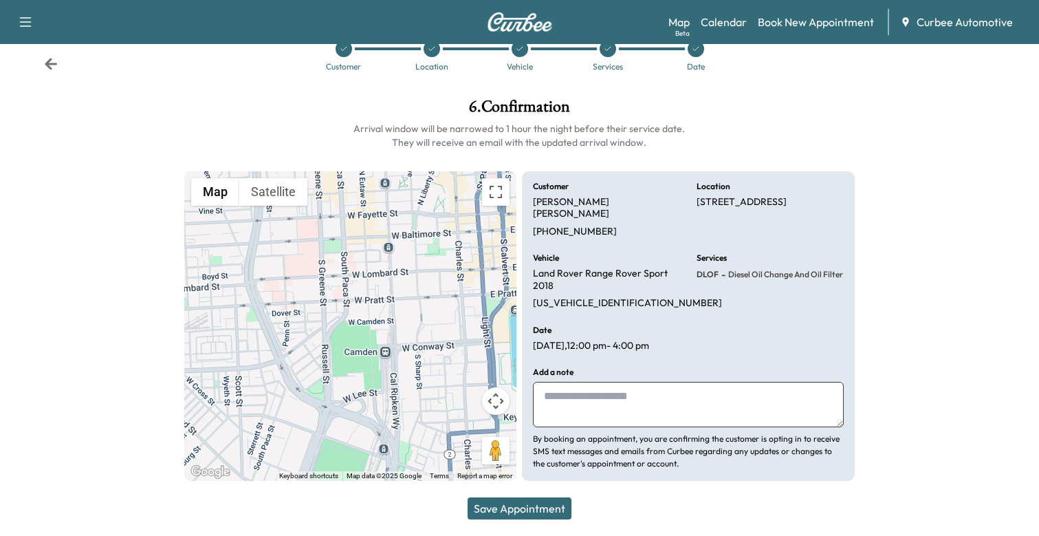
scroll to position [49, 0]
click at [567, 368] on div "Add a note By booking an appointment, you are confirming the customer is opting…" at bounding box center [688, 419] width 311 height 102
click at [567, 382] on textarea at bounding box center [688, 404] width 311 height 45
click at [527, 505] on button "Save Appointment" at bounding box center [520, 508] width 104 height 22
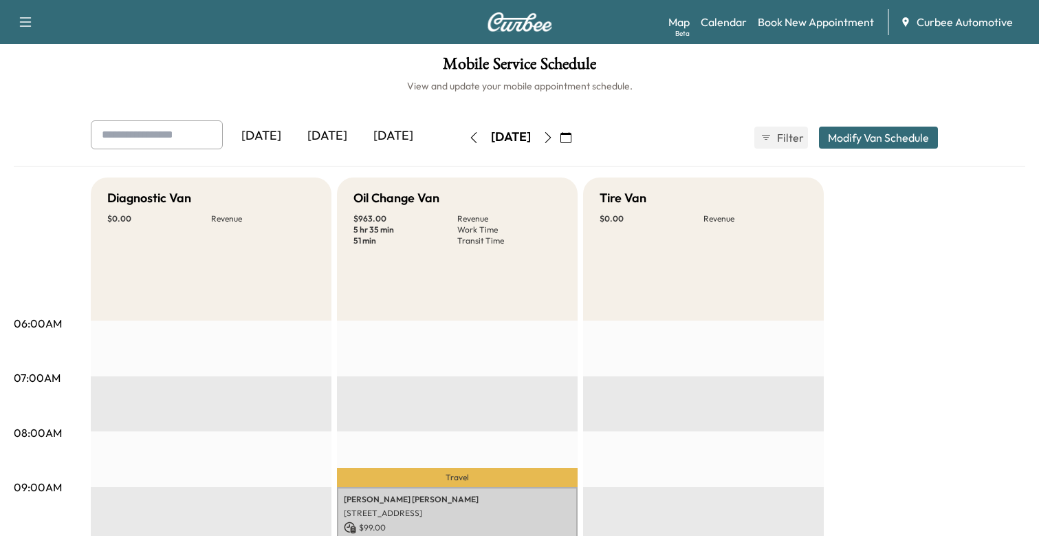
scroll to position [1, 0]
click at [825, 23] on link "Book New Appointment" at bounding box center [816, 22] width 116 height 17
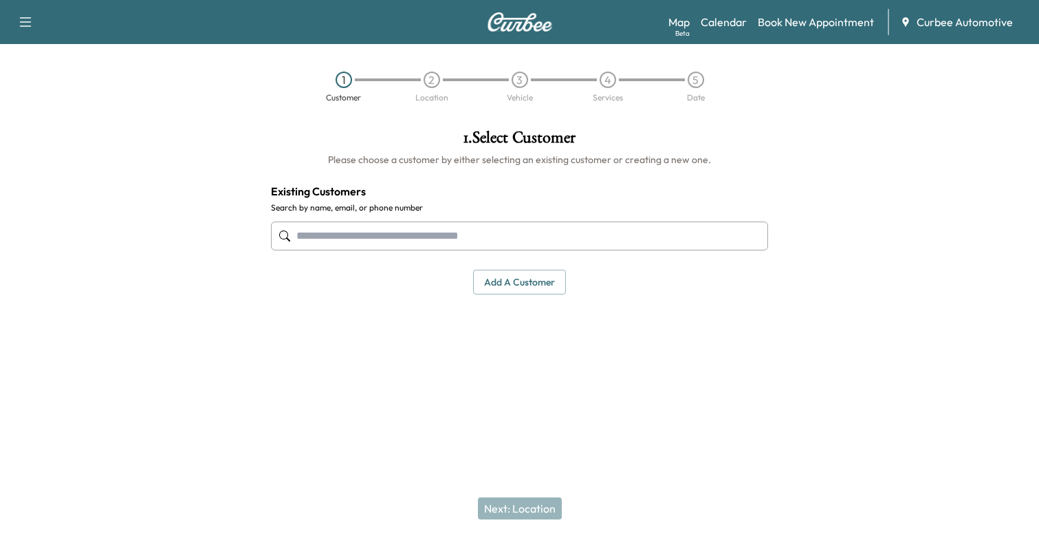
click at [517, 283] on button "Add a customer" at bounding box center [519, 282] width 93 height 25
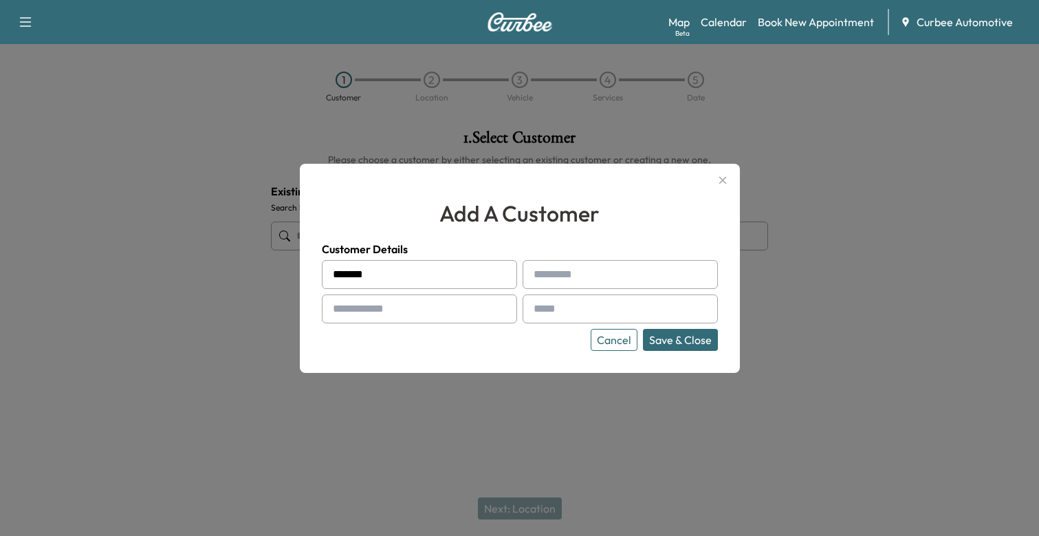
type input "*******"
type input "******"
type input "**********"
click at [683, 344] on button "Save & Close" at bounding box center [680, 340] width 75 height 22
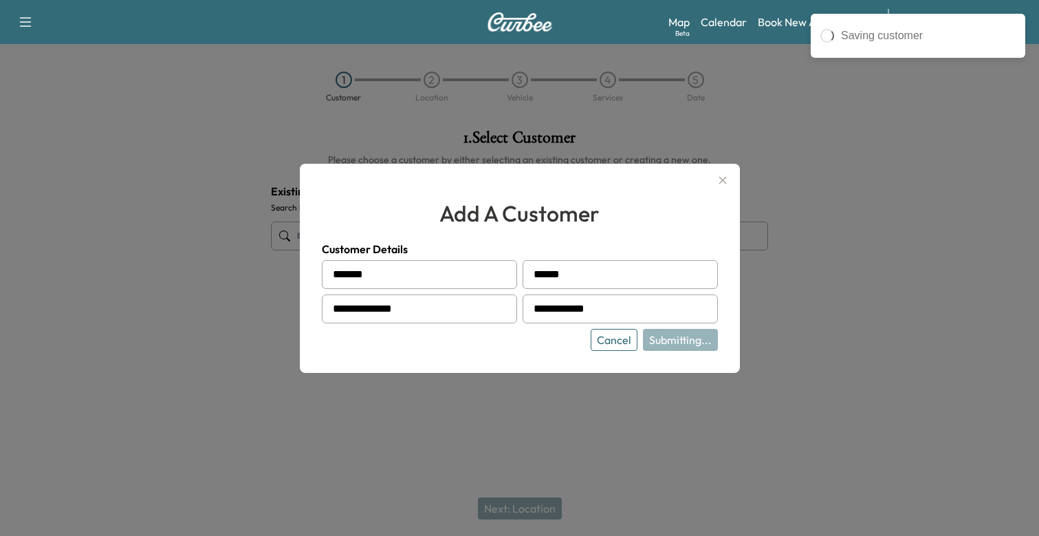
type input "**********"
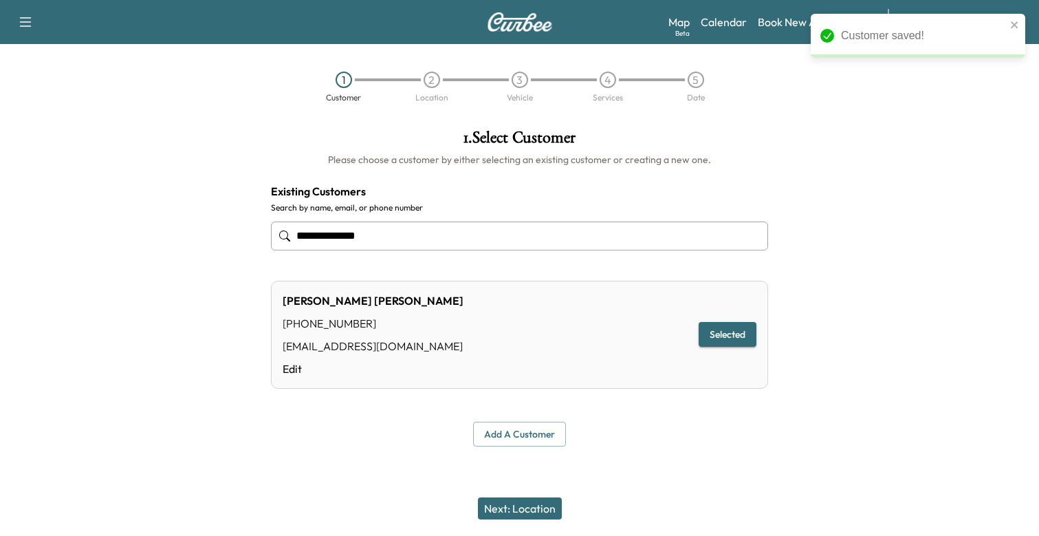
click at [519, 511] on button "Next: Location" at bounding box center [520, 508] width 84 height 22
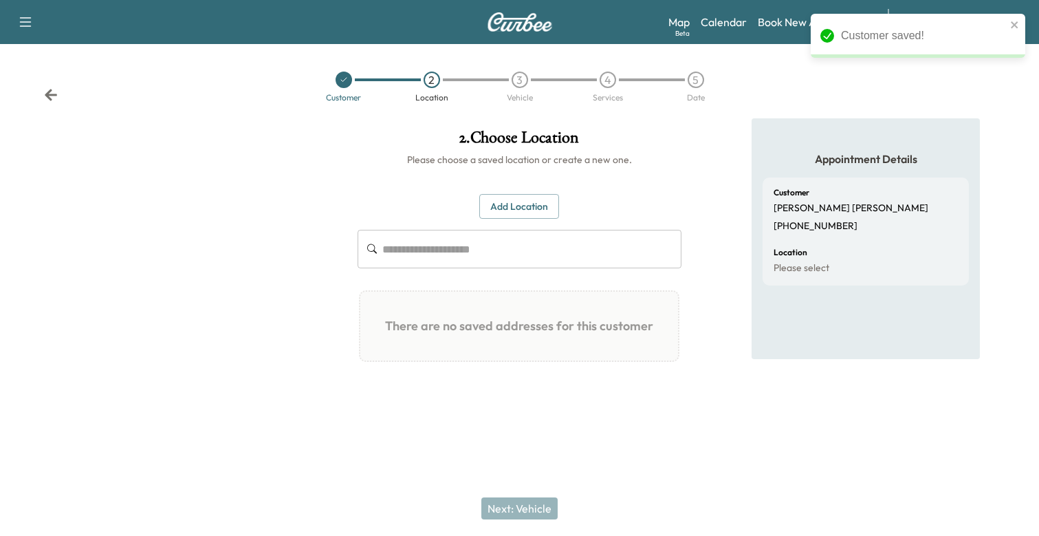
click at [495, 241] on input "text" at bounding box center [531, 249] width 299 height 39
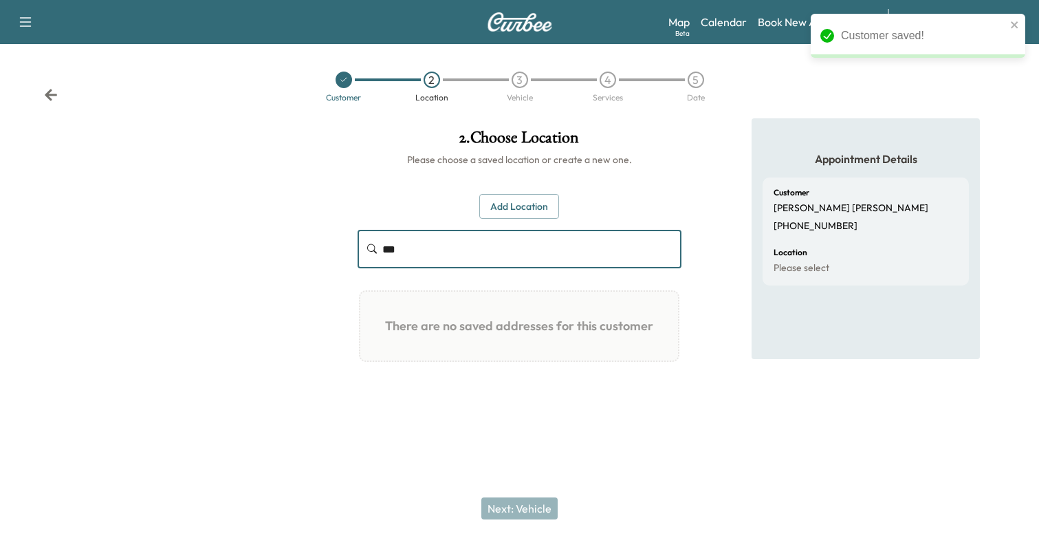
type input "***"
click at [535, 188] on div "2 . Choose Location Please choose a saved location or create a new one. Add Loc…" at bounding box center [520, 264] width 347 height 293
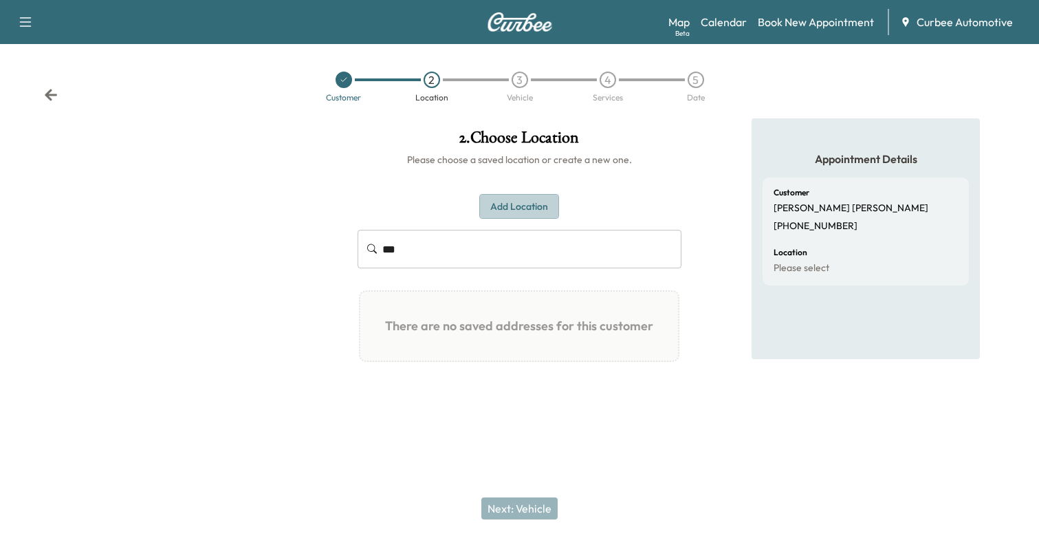
click at [535, 201] on button "Add Location" at bounding box center [519, 206] width 80 height 25
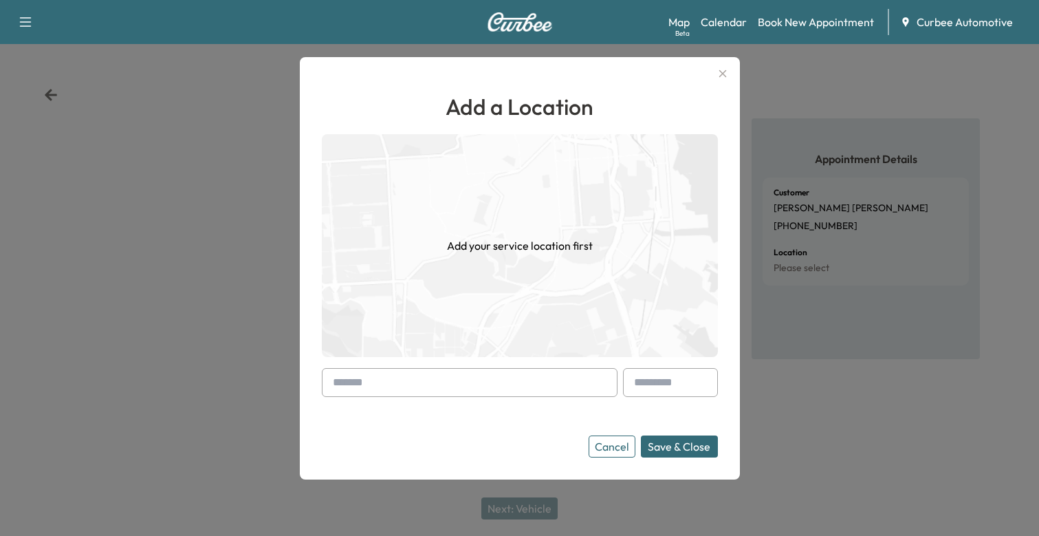
click at [476, 380] on input "text" at bounding box center [470, 382] width 296 height 29
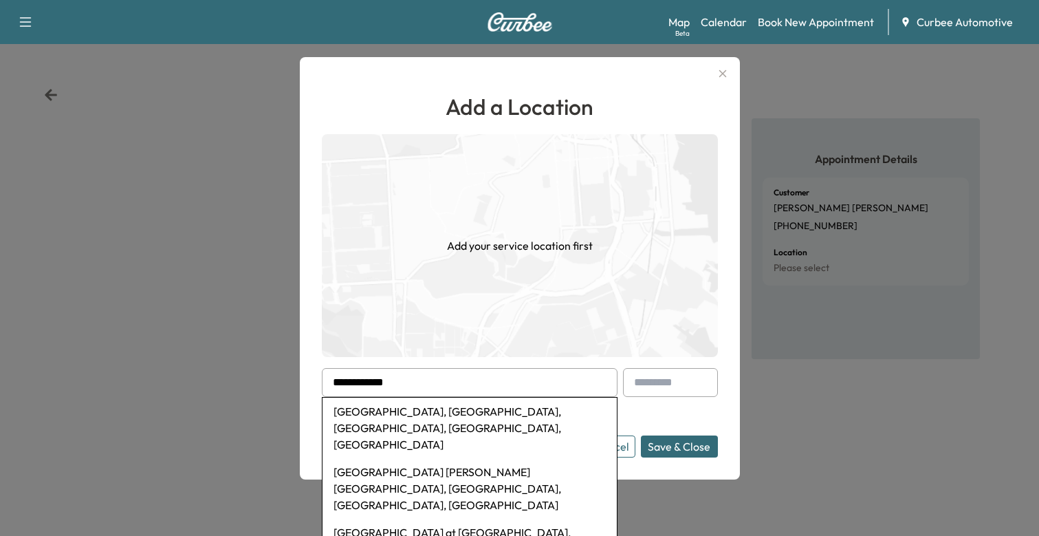
click at [482, 404] on li "[GEOGRAPHIC_DATA], [GEOGRAPHIC_DATA], [GEOGRAPHIC_DATA], [GEOGRAPHIC_DATA], [GE…" at bounding box center [470, 428] width 294 height 61
type input "**********"
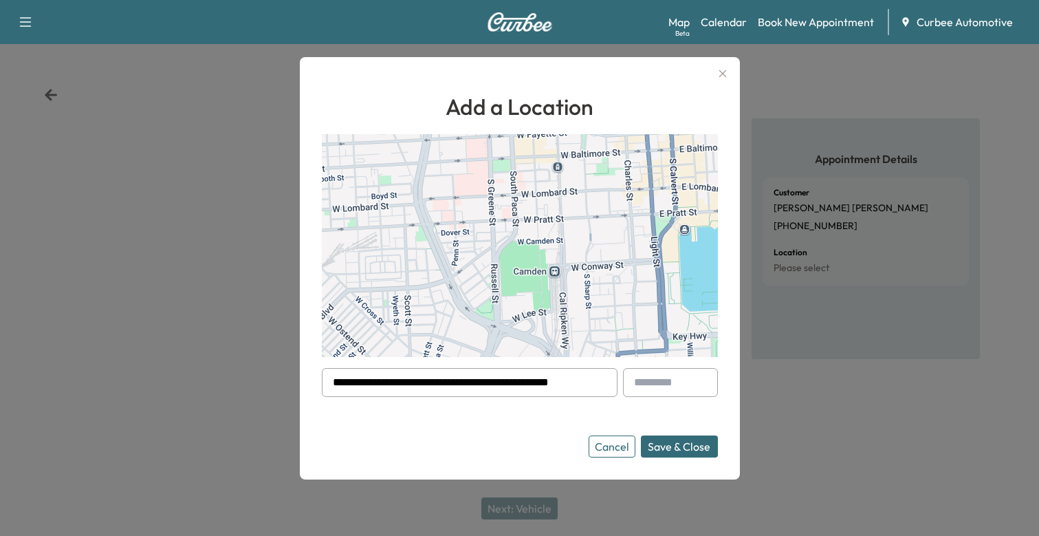
click at [664, 448] on button "Save & Close" at bounding box center [679, 446] width 77 height 22
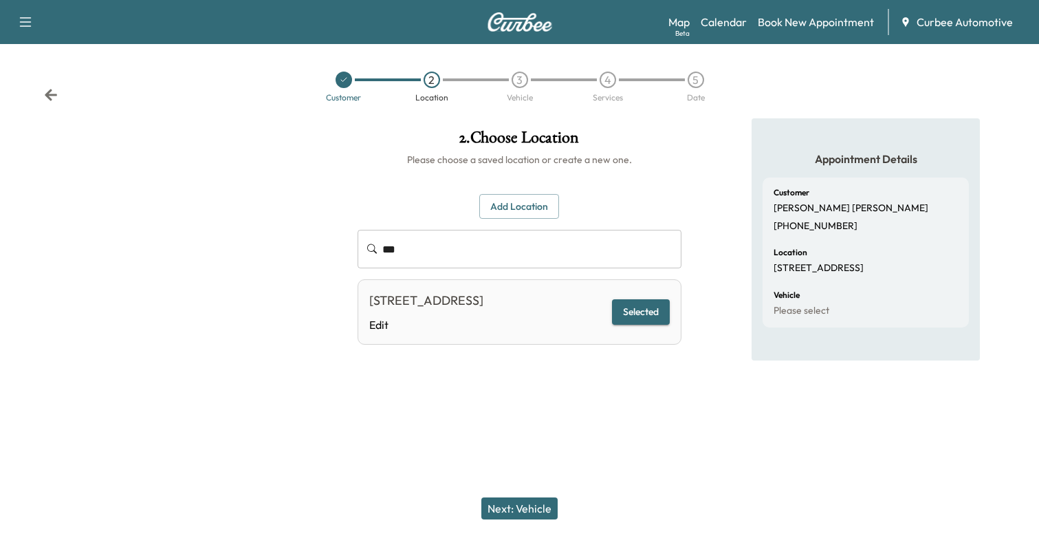
click at [514, 510] on button "Next: Vehicle" at bounding box center [519, 508] width 76 height 22
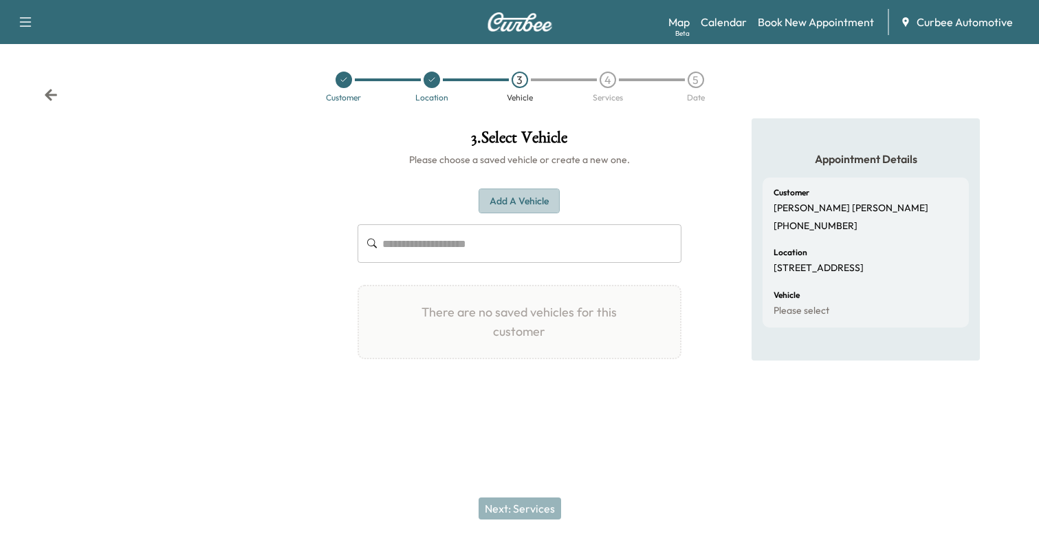
click at [523, 205] on button "Add a Vehicle" at bounding box center [519, 200] width 81 height 25
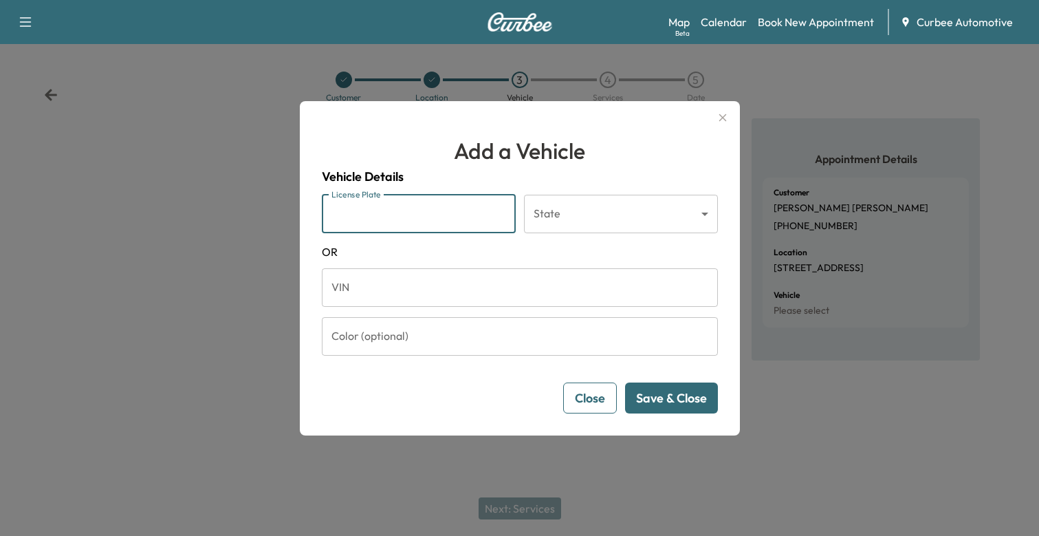
click at [393, 211] on input "License Plate" at bounding box center [419, 214] width 194 height 39
type input "*****"
click at [580, 212] on body "Support Log Out Map Beta Calendar Book New Appointment Curbee Automotive Custom…" at bounding box center [519, 268] width 1039 height 536
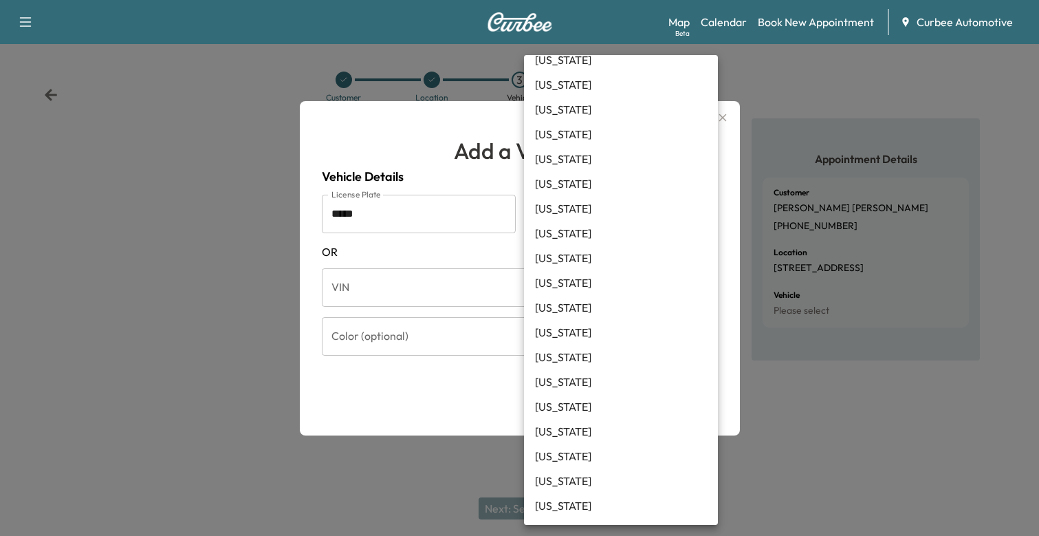
scroll to position [69, 0]
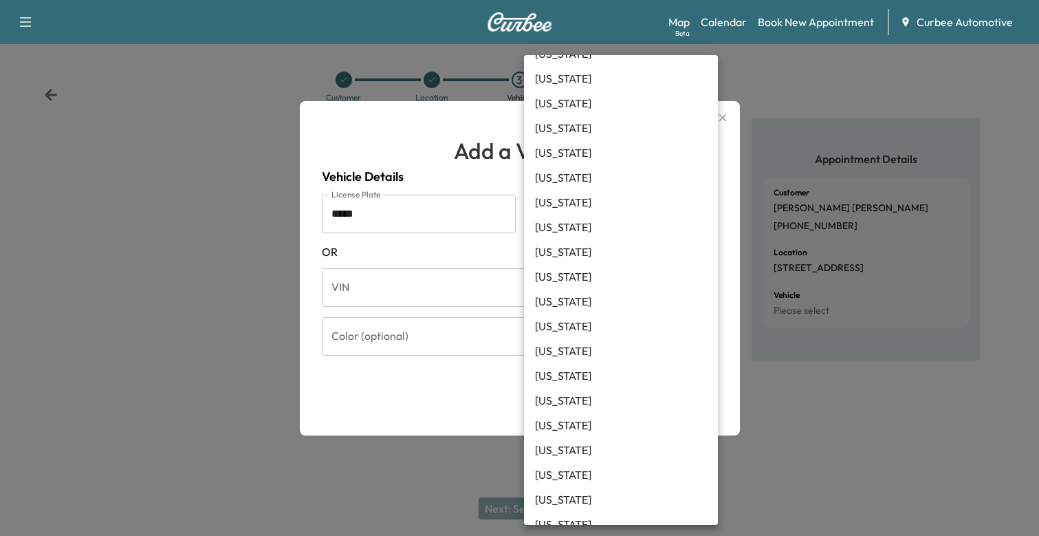
click at [581, 324] on li "[US_STATE]" at bounding box center [621, 326] width 194 height 25
type input "**"
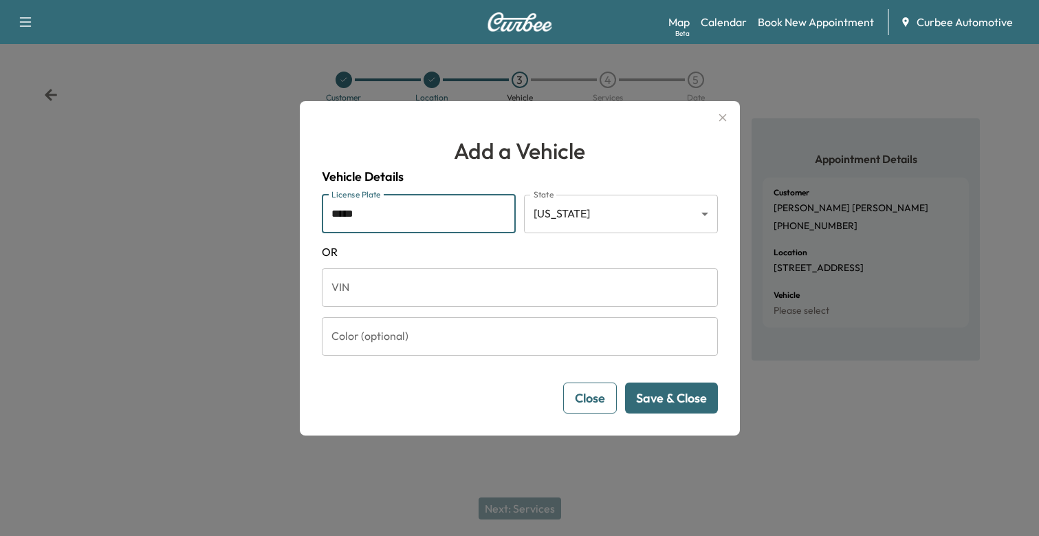
click at [415, 208] on input "*****" at bounding box center [419, 214] width 194 height 39
drag, startPoint x: 411, startPoint y: 206, endPoint x: 277, endPoint y: 211, distance: 133.5
click at [277, 211] on div "Add a Vehicle Vehicle Details License Plate ***** License Plate State [US_STATE…" at bounding box center [519, 268] width 1039 height 536
click at [354, 211] on input "*****" at bounding box center [419, 214] width 194 height 39
type input "*******"
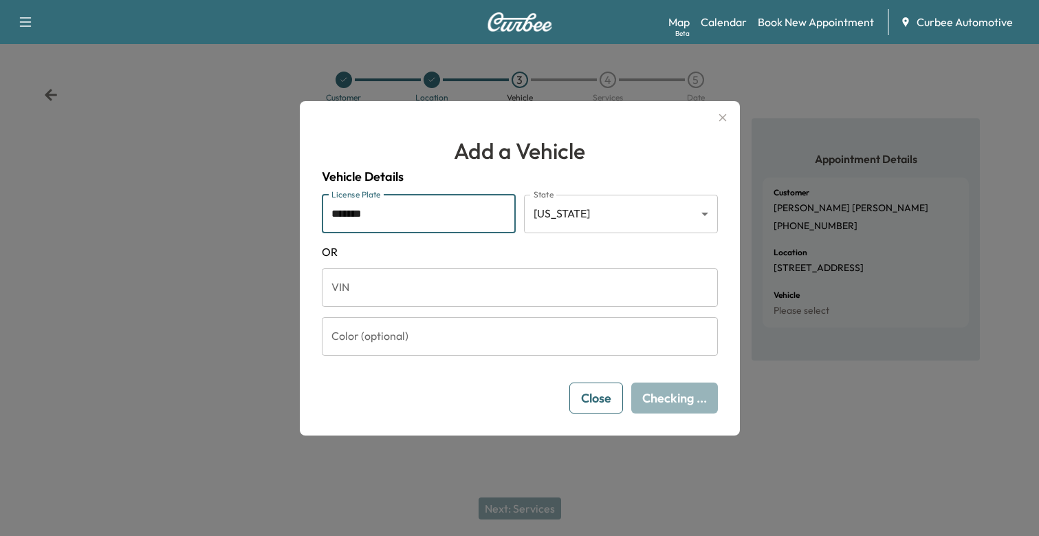
click at [568, 215] on body "Support Log Out Map Beta Calendar Book New Appointment Curbee Automotive Custom…" at bounding box center [519, 268] width 1039 height 536
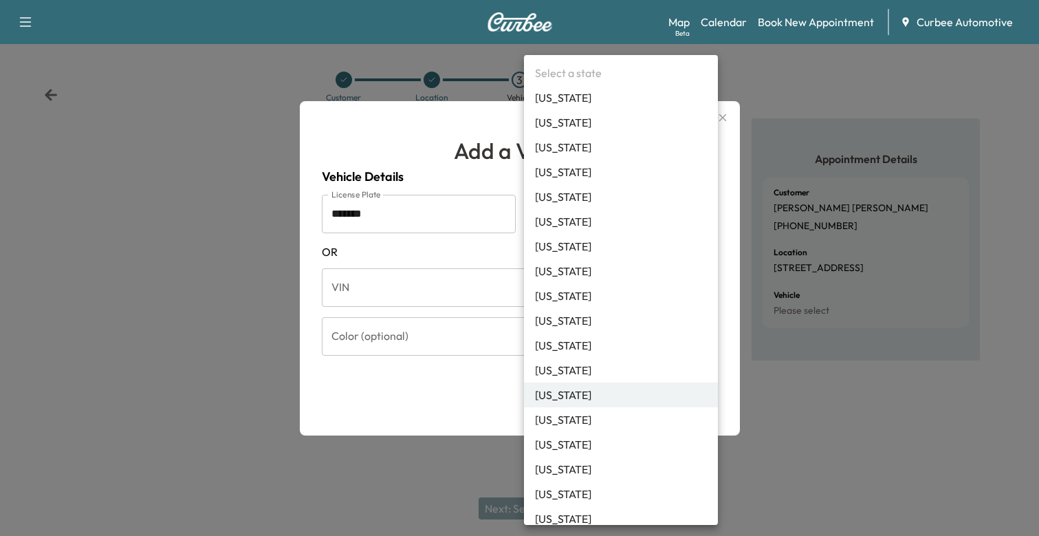
click at [573, 230] on li "[US_STATE]" at bounding box center [621, 221] width 194 height 25
type input "**"
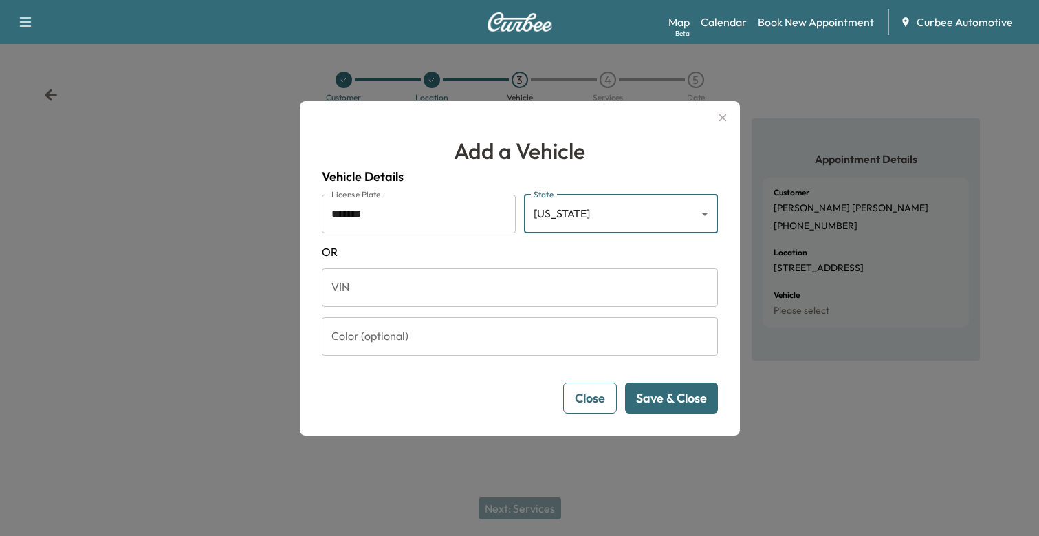
click at [644, 402] on button "Save & Close" at bounding box center [671, 397] width 93 height 31
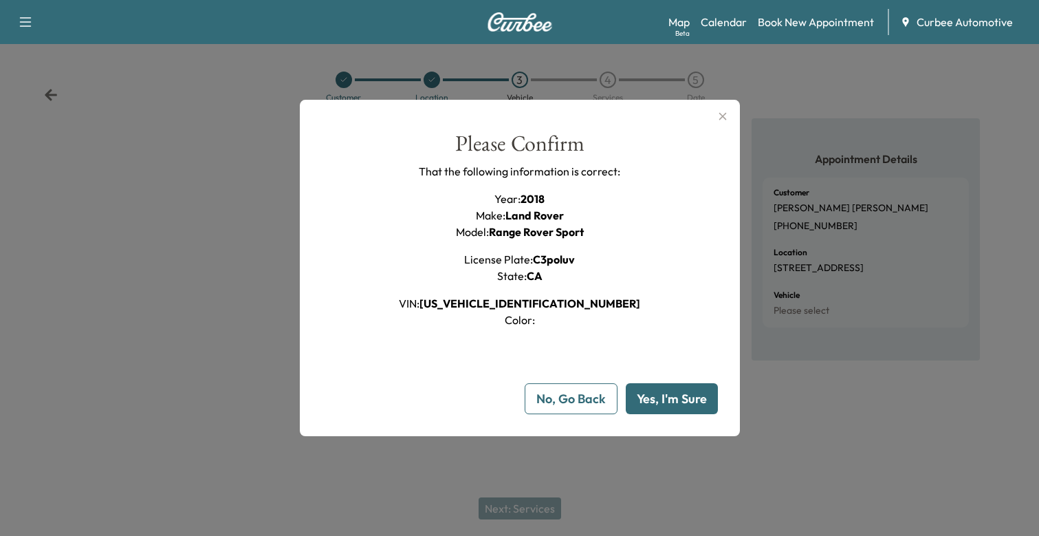
click at [656, 381] on div "Please Confirm That the following information is correct: Year : 2018 Make : La…" at bounding box center [520, 274] width 396 height 282
click at [668, 404] on button "Yes, I'm Sure" at bounding box center [672, 398] width 92 height 31
type input "**"
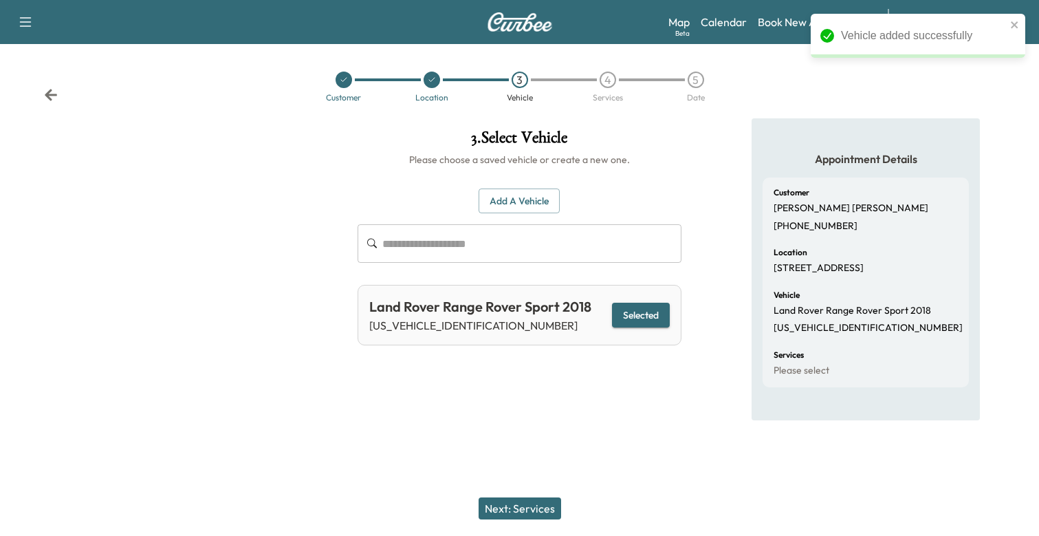
click at [514, 501] on button "Next: Services" at bounding box center [520, 508] width 83 height 22
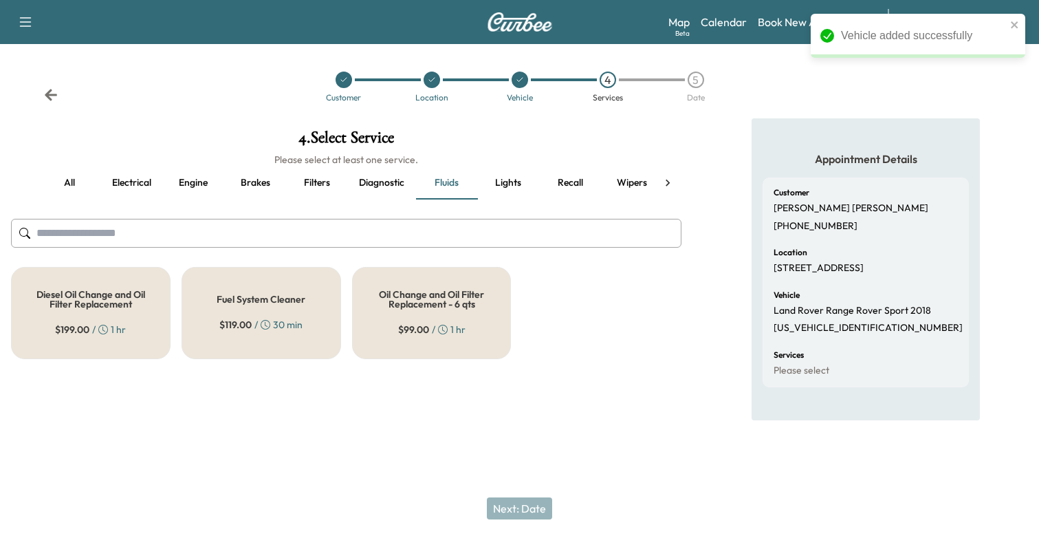
click at [376, 316] on div "Oil Change and Oil Filter Replacement - 6 qts $ 99.00 / 1 hr" at bounding box center [432, 313] width 160 height 92
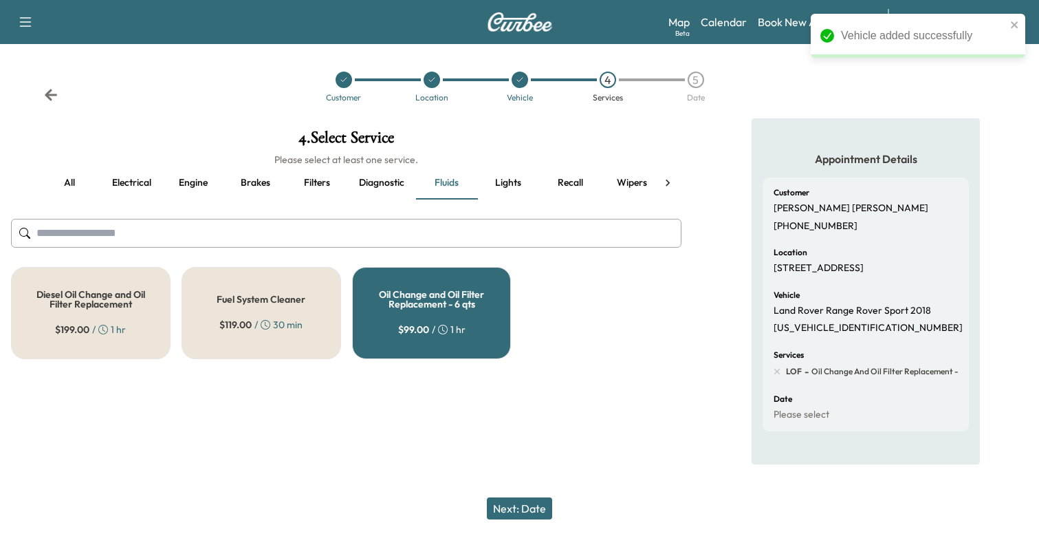
click at [521, 517] on button "Next: Date" at bounding box center [519, 508] width 65 height 22
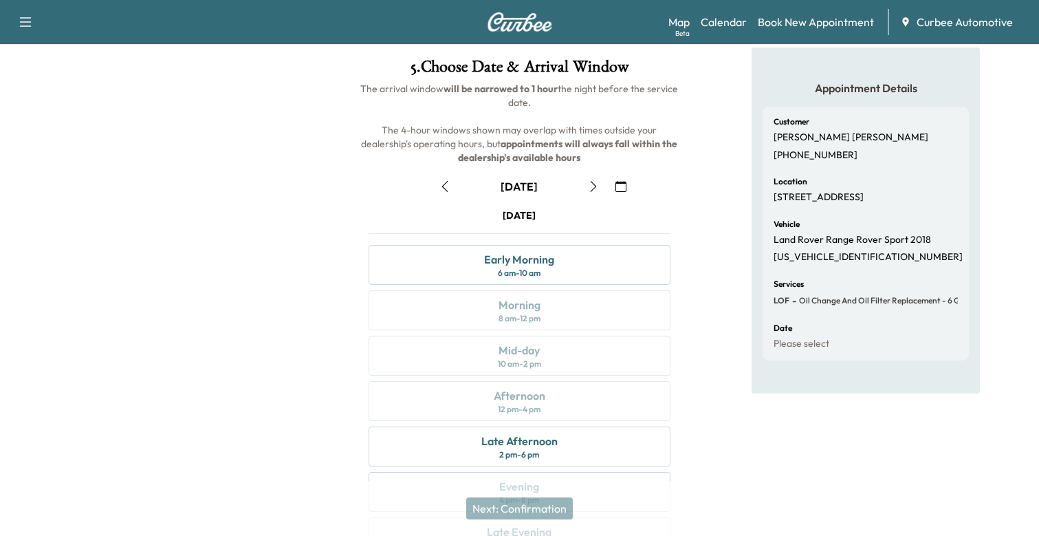
scroll to position [152, 0]
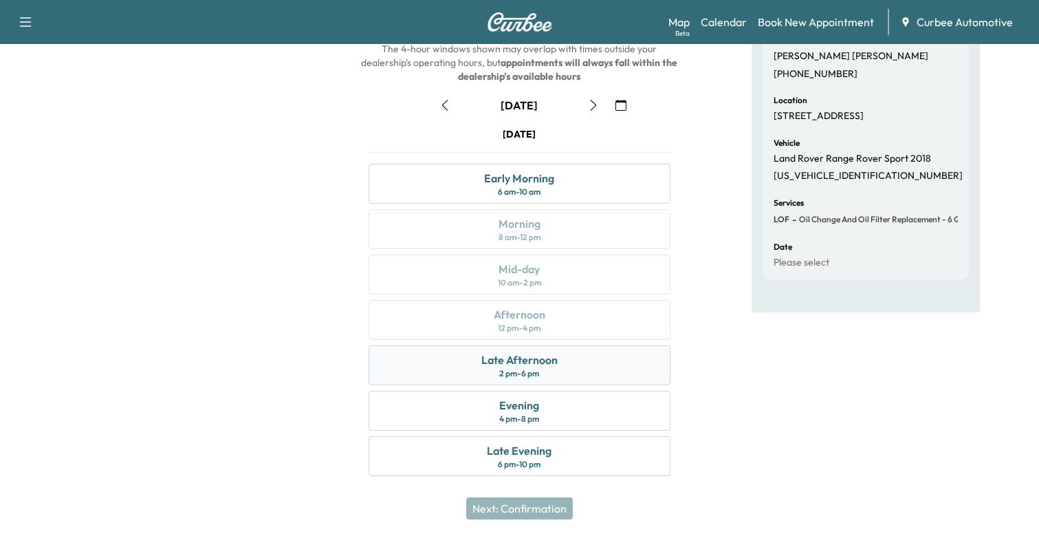
click at [539, 376] on div "2 pm - 6 pm" at bounding box center [519, 373] width 40 height 11
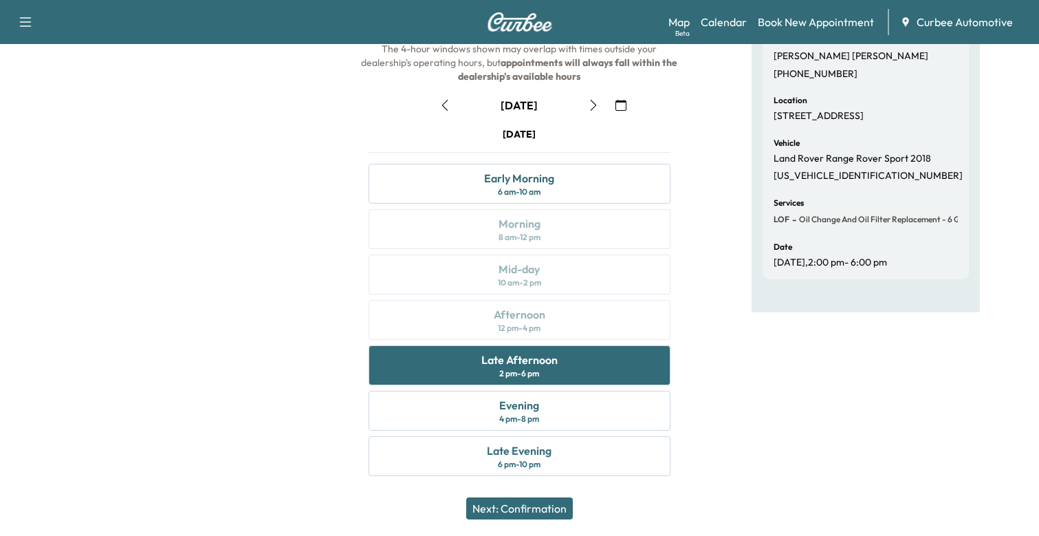
click at [530, 501] on button "Next: Confirmation" at bounding box center [519, 508] width 107 height 22
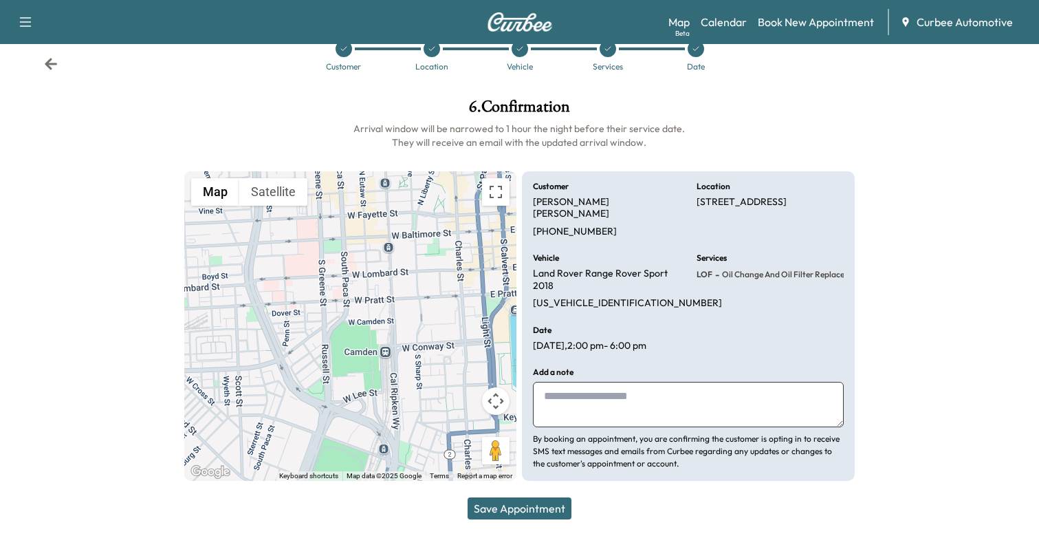
click at [517, 511] on button "Save Appointment" at bounding box center [520, 508] width 104 height 22
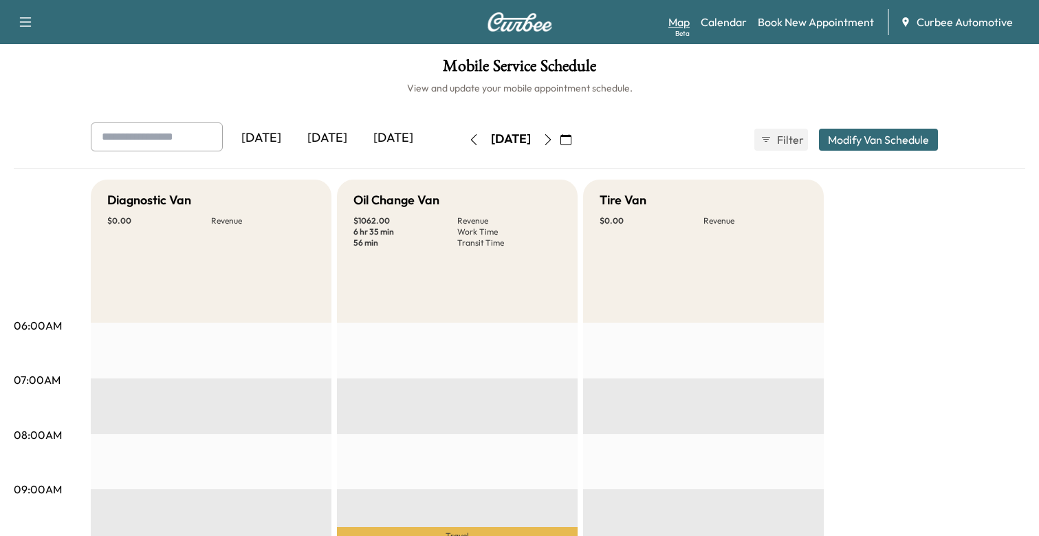
drag, startPoint x: 906, startPoint y: 45, endPoint x: 684, endPoint y: 26, distance: 222.2
click at [684, 26] on link "Map Beta" at bounding box center [679, 22] width 21 height 17
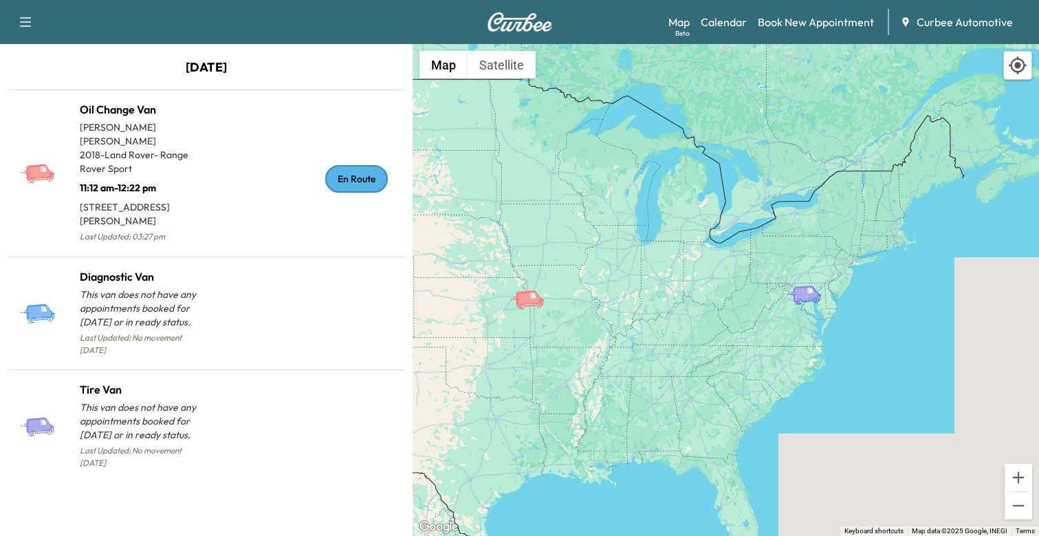
drag, startPoint x: 833, startPoint y: 288, endPoint x: 777, endPoint y: 312, distance: 60.4
click at [777, 312] on div "To activate drag with keyboard, press Alt + Enter. Once in keyboard drag state,…" at bounding box center [726, 290] width 627 height 492
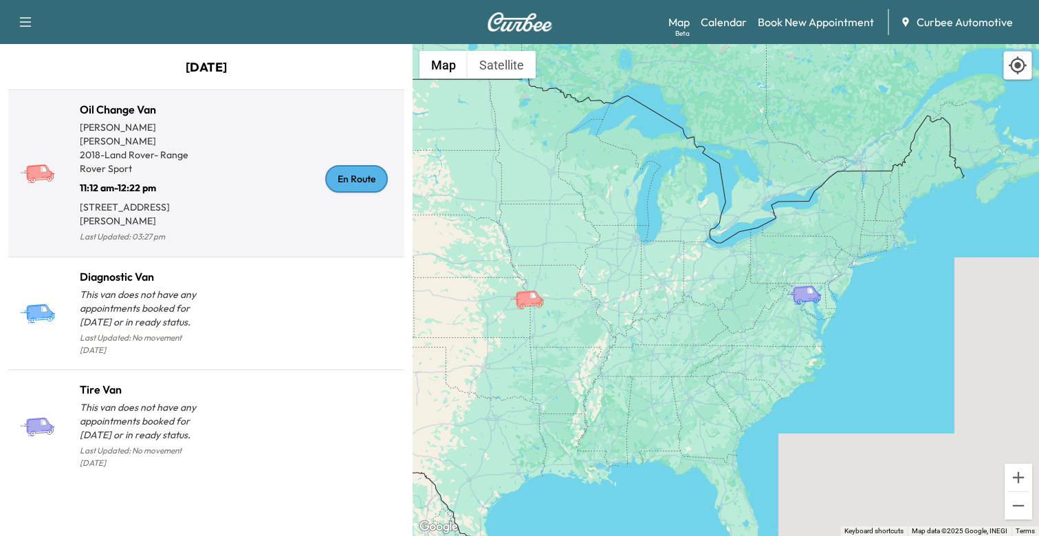
click at [263, 163] on div "En Route" at bounding box center [302, 178] width 193 height 133
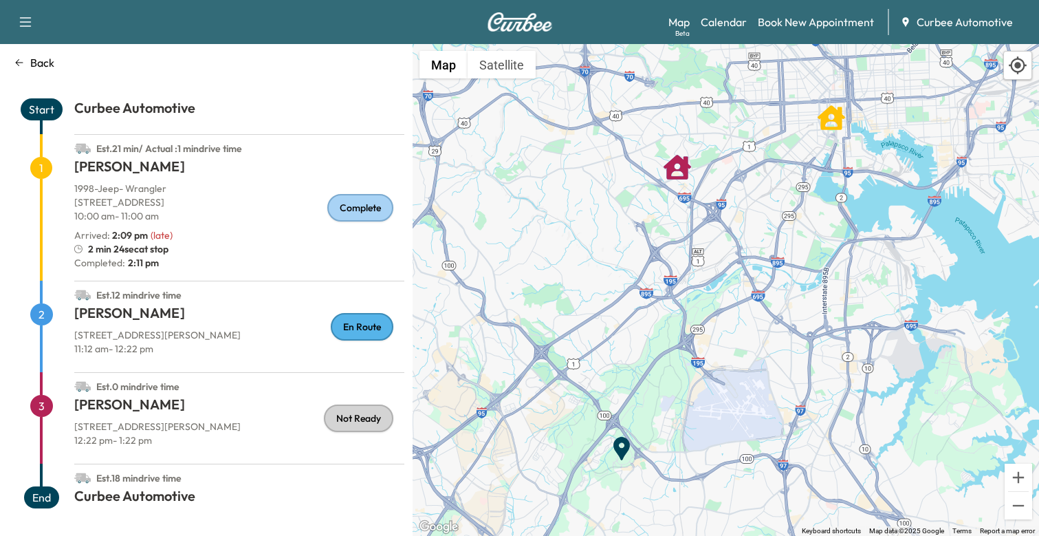
scroll to position [36, 0]
click at [102, 237] on p "Arrived : 2:09 pm" at bounding box center [111, 235] width 74 height 14
drag, startPoint x: 208, startPoint y: 237, endPoint x: 107, endPoint y: 237, distance: 101.1
click at [107, 237] on div "Arrived : 2:09 pm ( late )" at bounding box center [239, 235] width 330 height 14
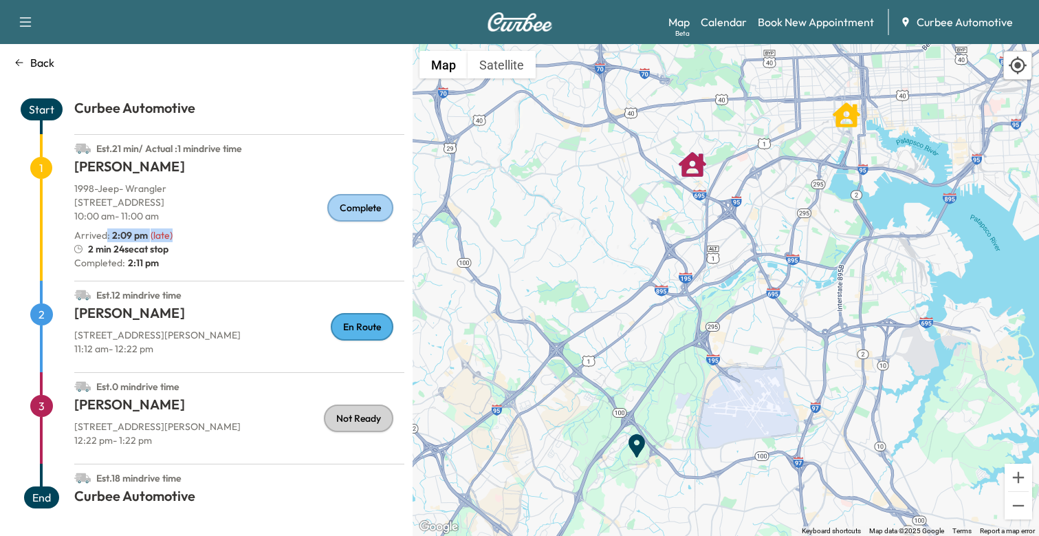
drag, startPoint x: 650, startPoint y: 357, endPoint x: 664, endPoint y: 352, distance: 14.6
click at [666, 354] on div "To activate drag with keyboard, press Alt + Enter. Once in keyboard drag state,…" at bounding box center [726, 290] width 627 height 492
click at [729, 23] on link "Calendar" at bounding box center [724, 22] width 46 height 17
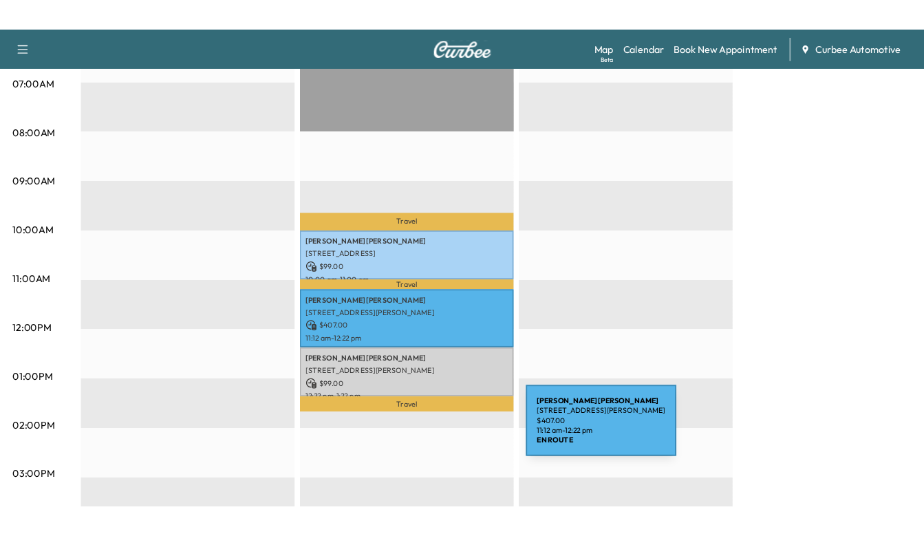
scroll to position [323, 0]
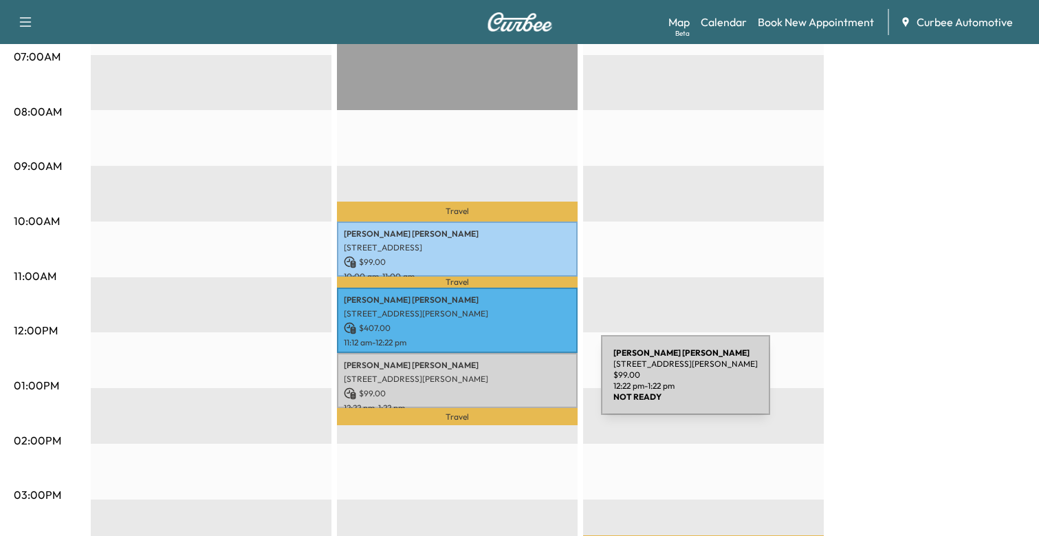
click at [498, 383] on p "[STREET_ADDRESS][PERSON_NAME]" at bounding box center [457, 378] width 227 height 11
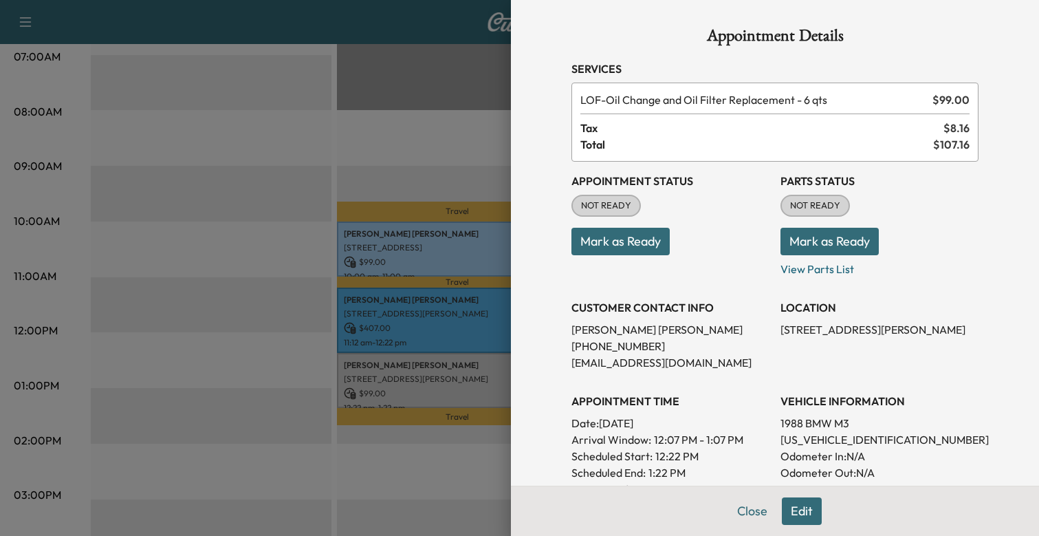
drag, startPoint x: 893, startPoint y: 37, endPoint x: 649, endPoint y: 243, distance: 319.8
click at [649, 243] on button "Mark as Ready" at bounding box center [621, 242] width 98 height 28
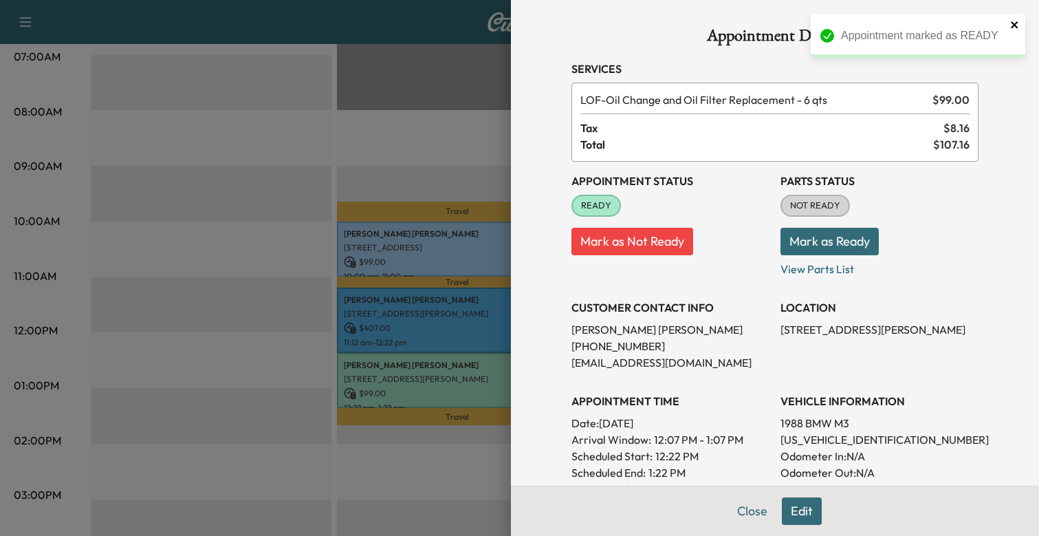
click at [1015, 21] on icon "close" at bounding box center [1015, 24] width 10 height 11
click at [444, 72] on div at bounding box center [519, 268] width 1039 height 536
